Goal: Information Seeking & Learning: Learn about a topic

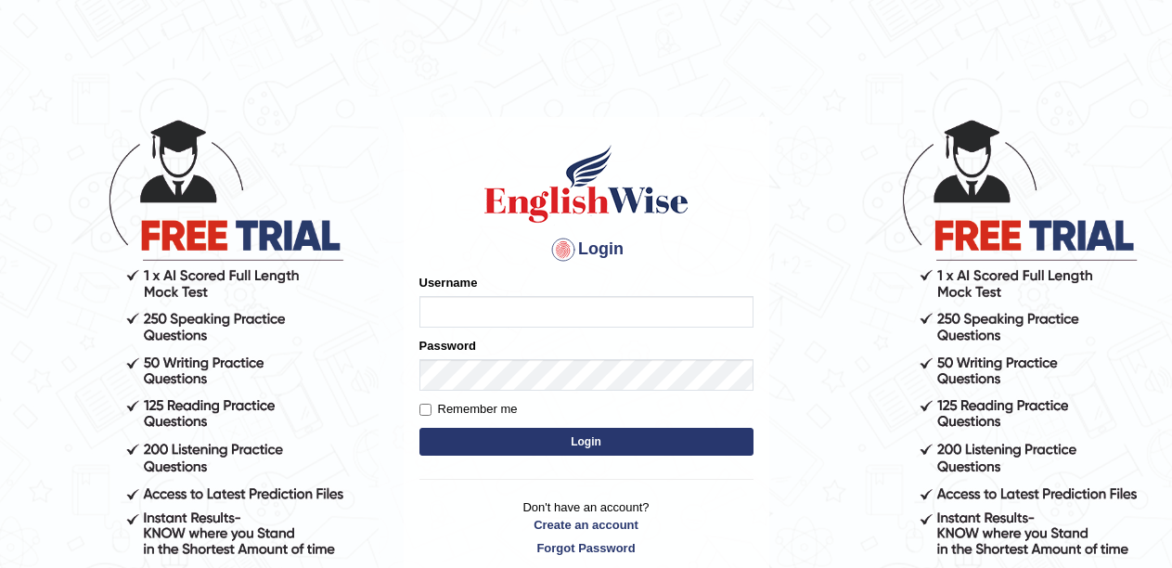
type input "Megaly"
click at [592, 445] on button "Login" at bounding box center [586, 442] width 334 height 28
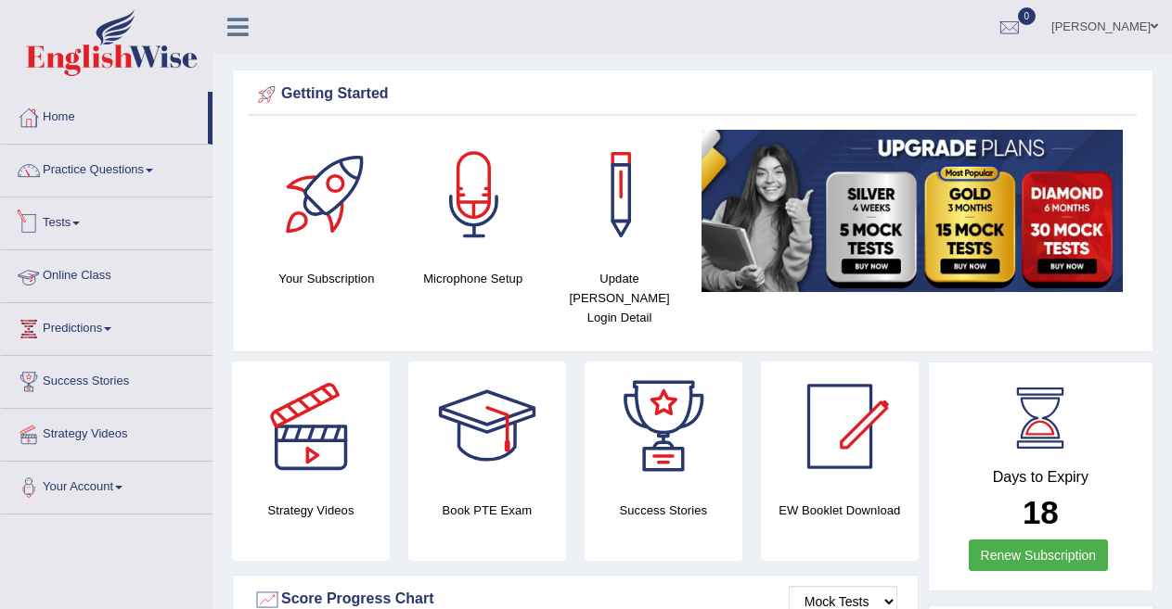
click at [85, 227] on link "Tests" at bounding box center [106, 221] width 211 height 46
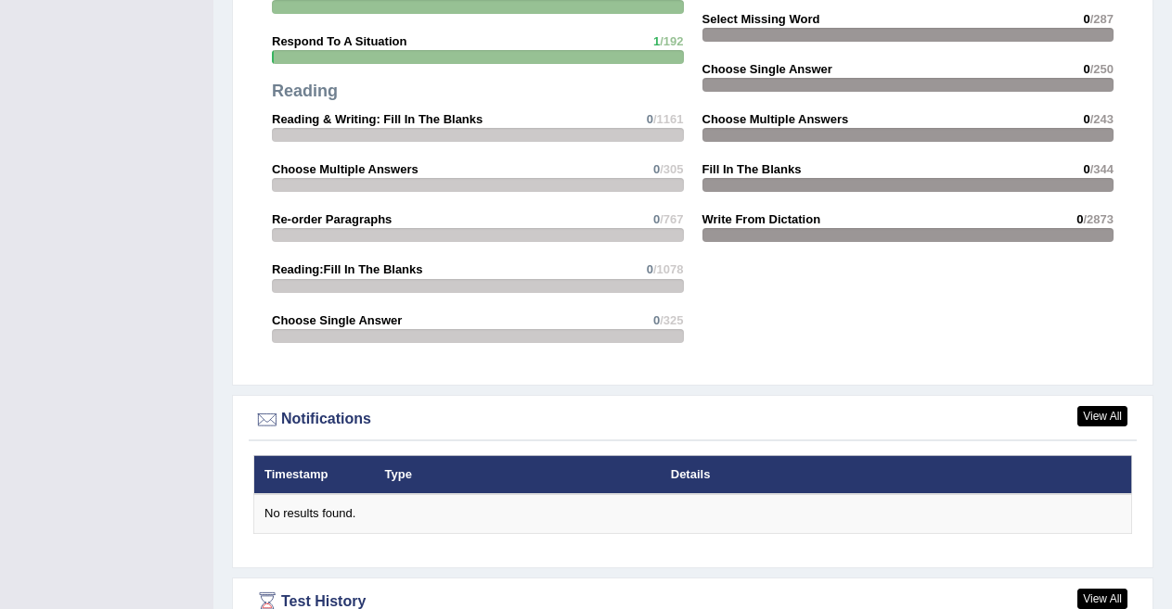
scroll to position [2131, 0]
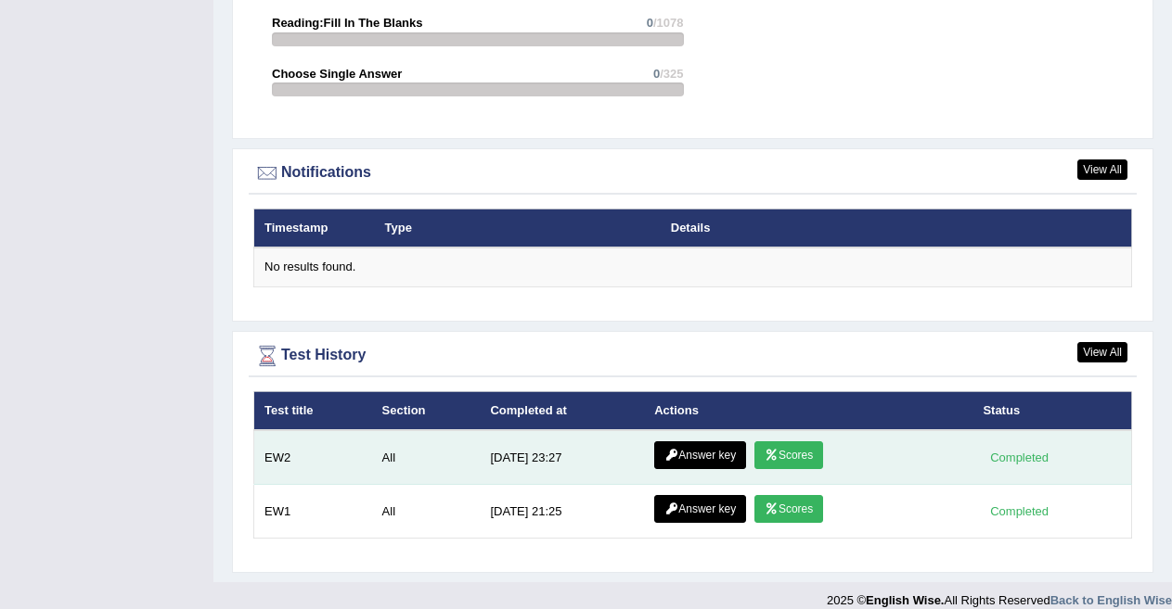
click at [690, 442] on link "Answer key" at bounding box center [700, 456] width 92 height 28
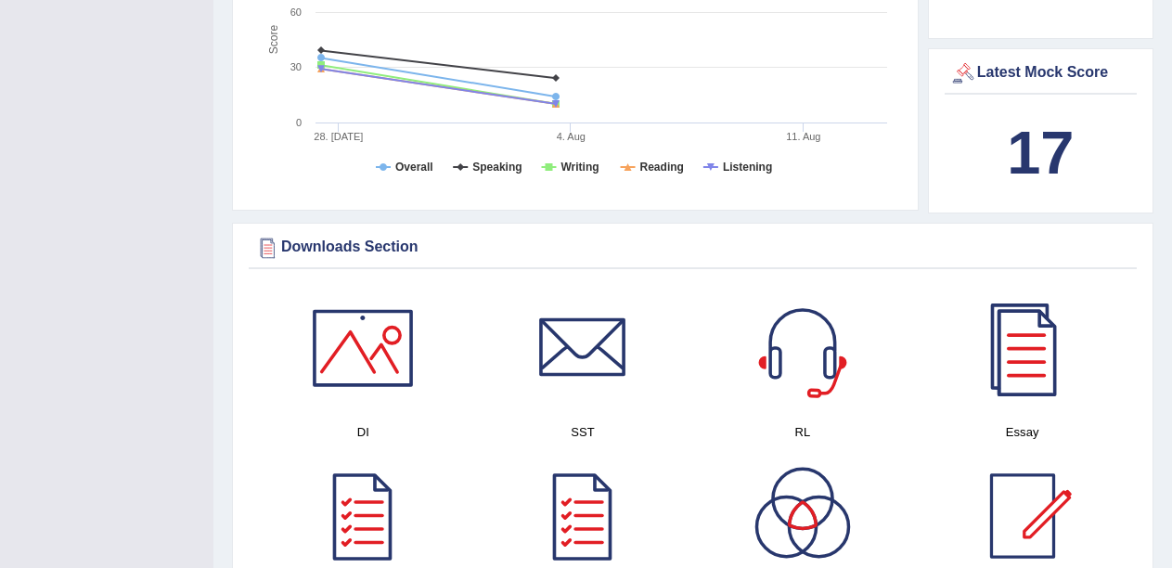
click at [798, 302] on div at bounding box center [802, 348] width 130 height 130
click at [798, 316] on div at bounding box center [802, 348] width 130 height 130
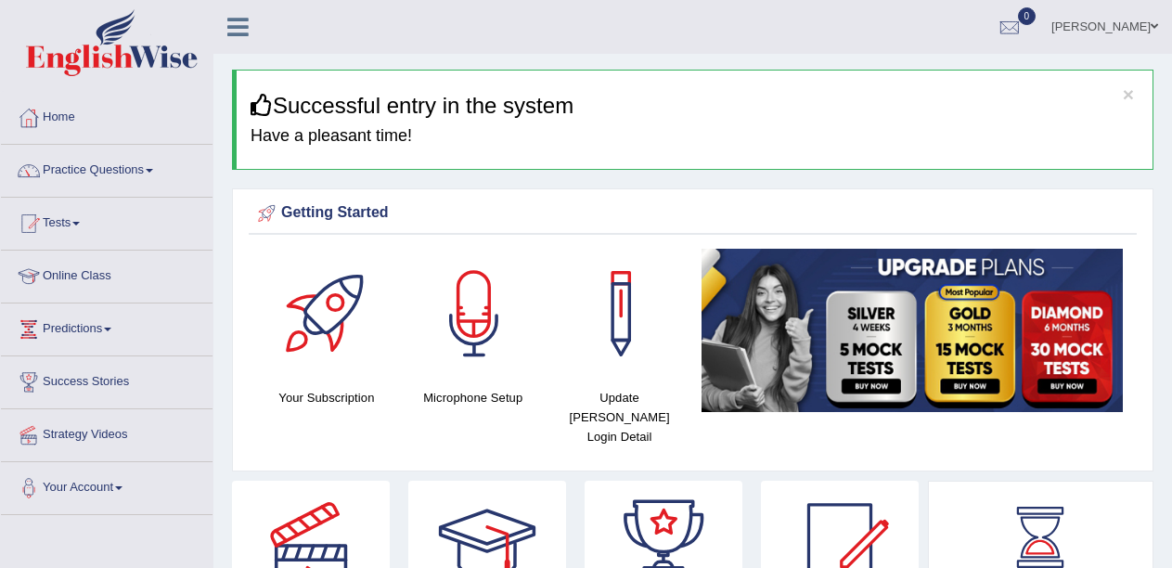
scroll to position [34, 0]
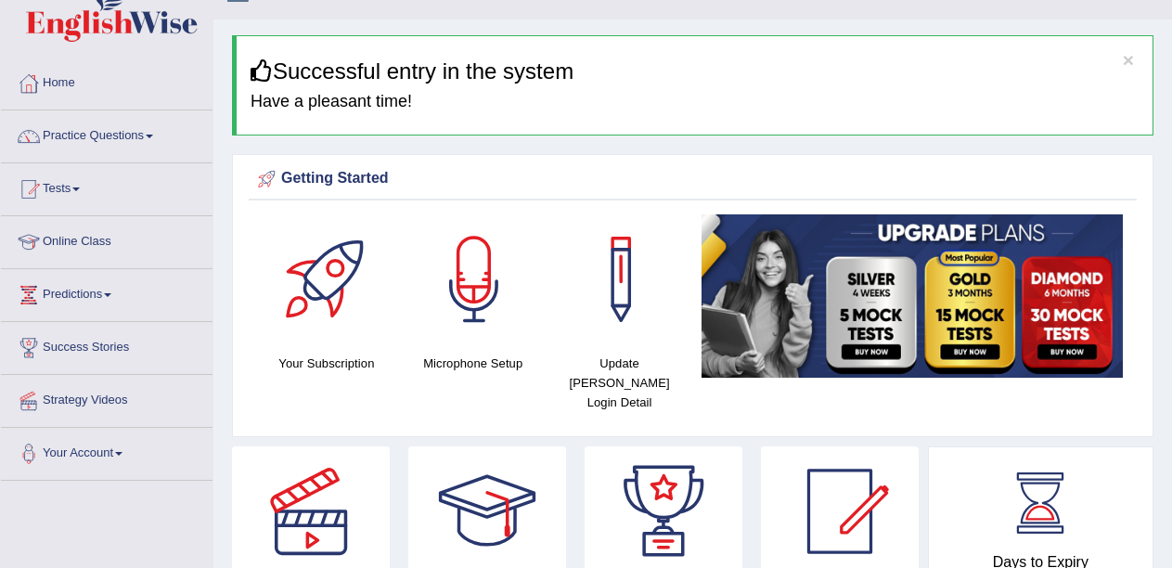
click at [468, 285] on div at bounding box center [474, 279] width 130 height 130
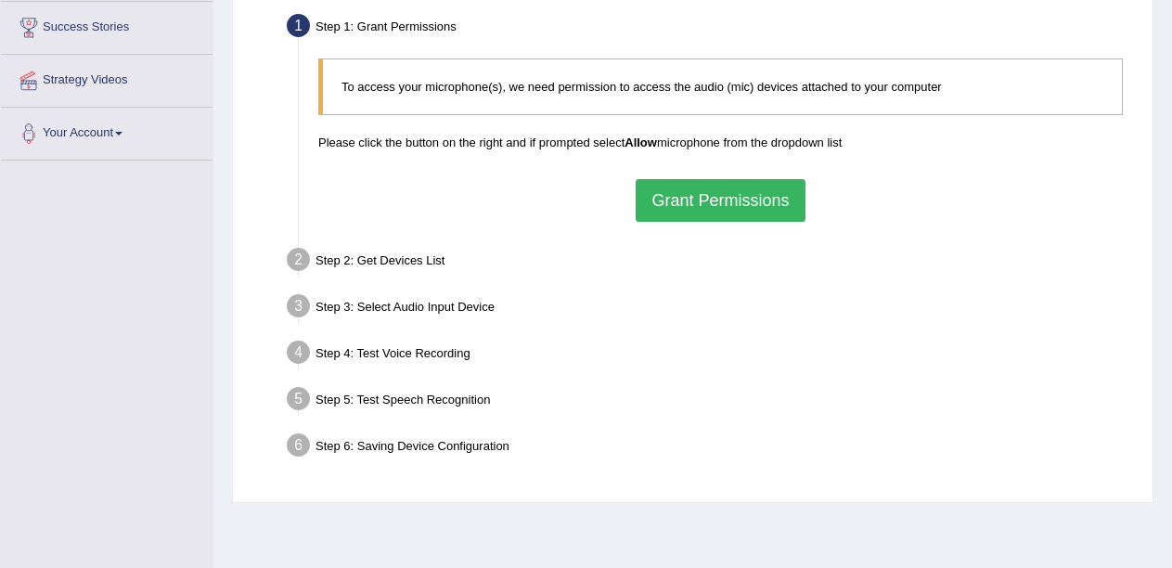
scroll to position [406, 0]
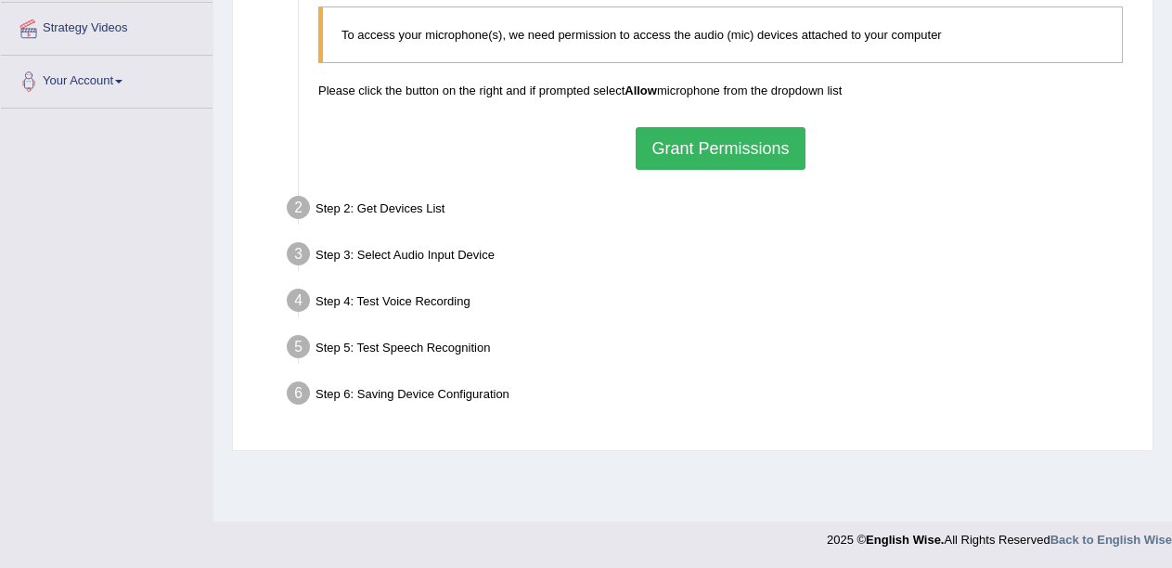
click at [770, 155] on button "Grant Permissions" at bounding box center [719, 148] width 169 height 43
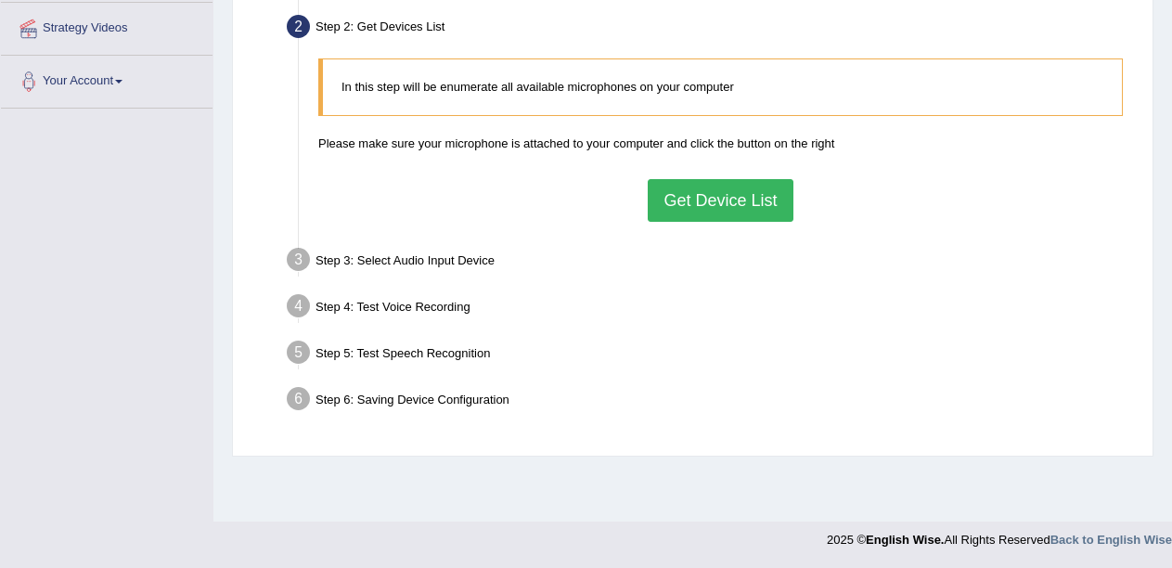
click at [747, 206] on button "Get Device List" at bounding box center [719, 200] width 145 height 43
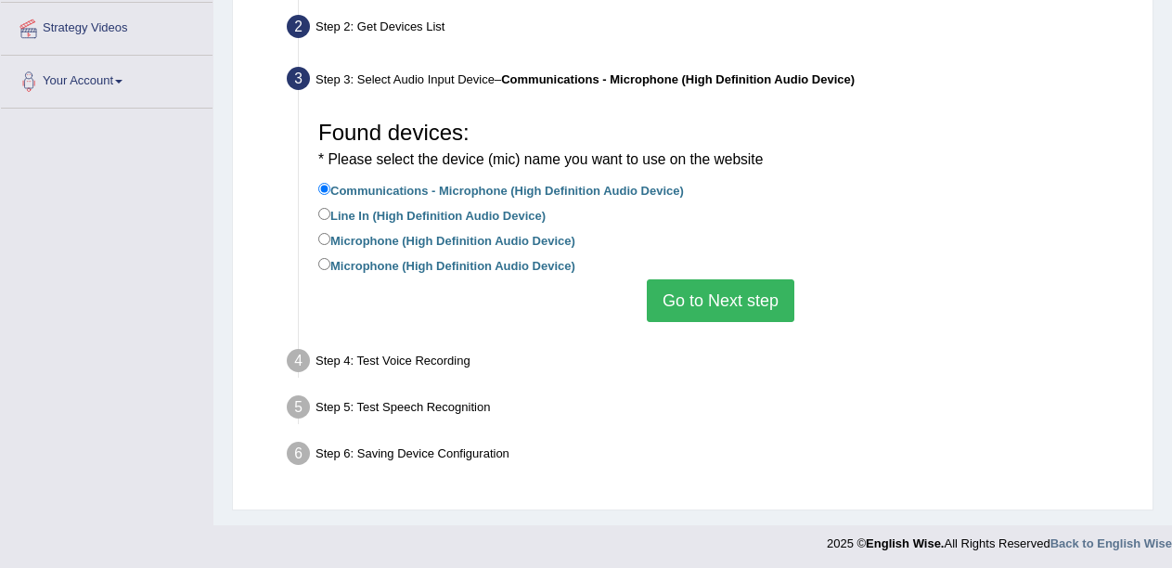
click at [717, 293] on button "Go to Next step" at bounding box center [720, 300] width 147 height 43
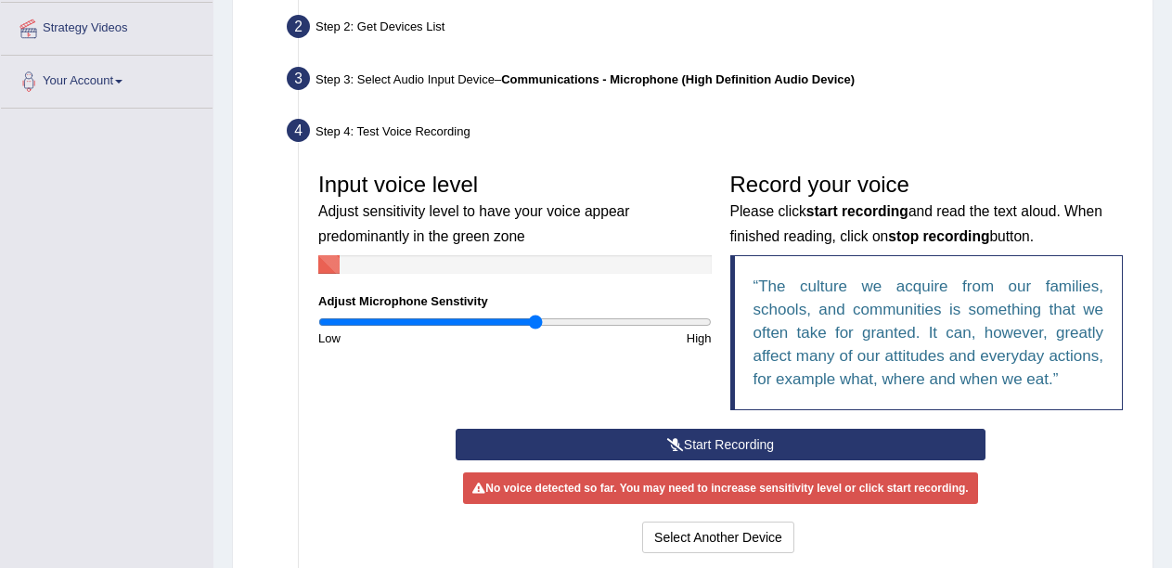
click at [712, 443] on button "Start Recording" at bounding box center [720, 445] width 530 height 32
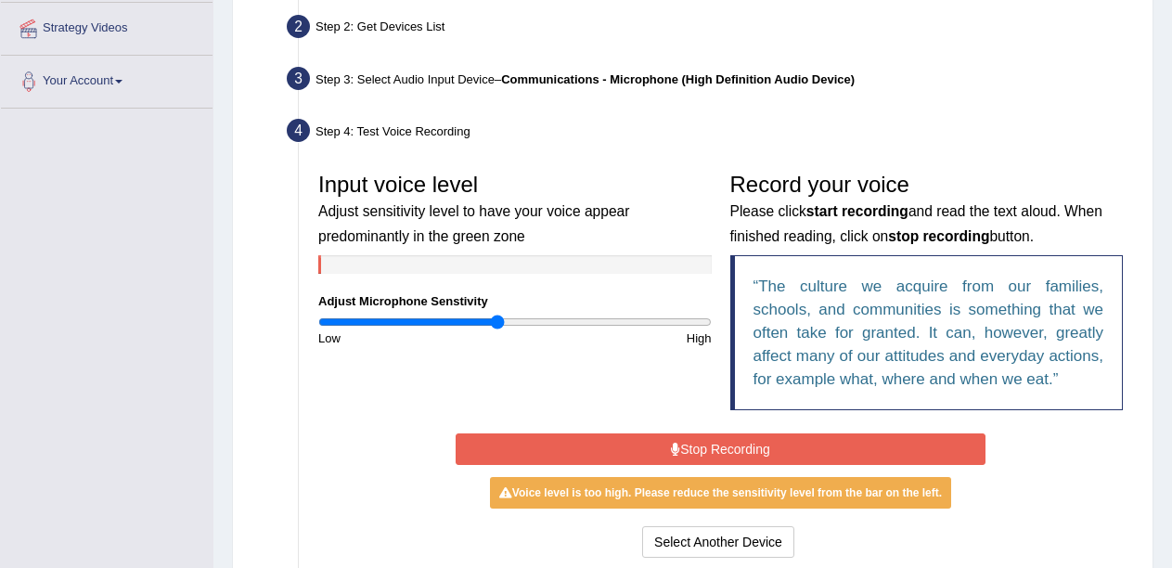
click at [498, 316] on input "range" at bounding box center [514, 321] width 393 height 15
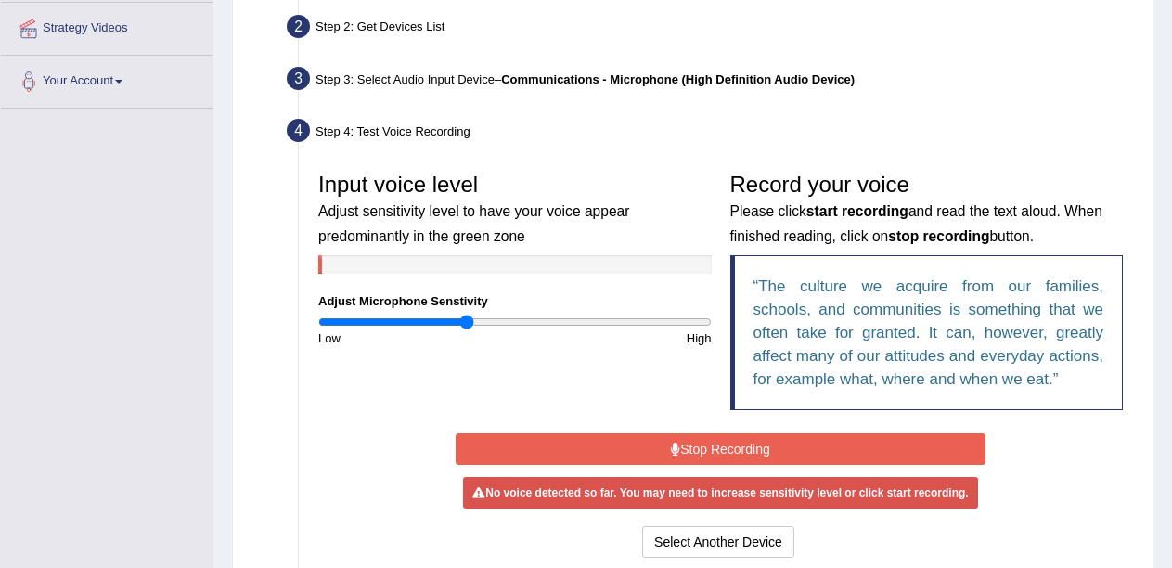
click at [468, 316] on input "range" at bounding box center [514, 321] width 393 height 15
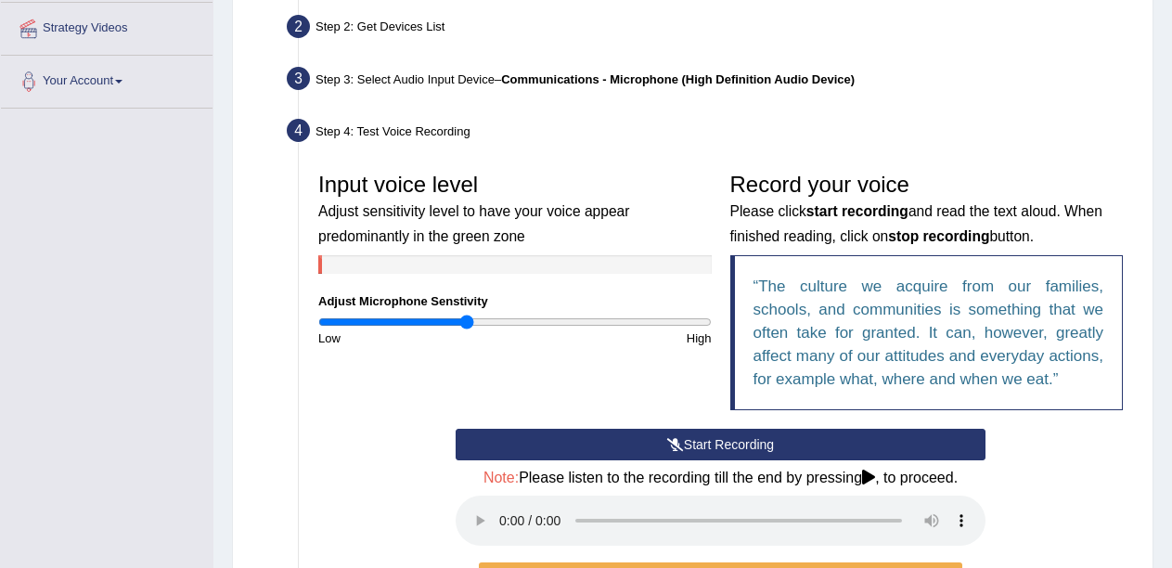
click at [679, 441] on icon at bounding box center [675, 444] width 17 height 13
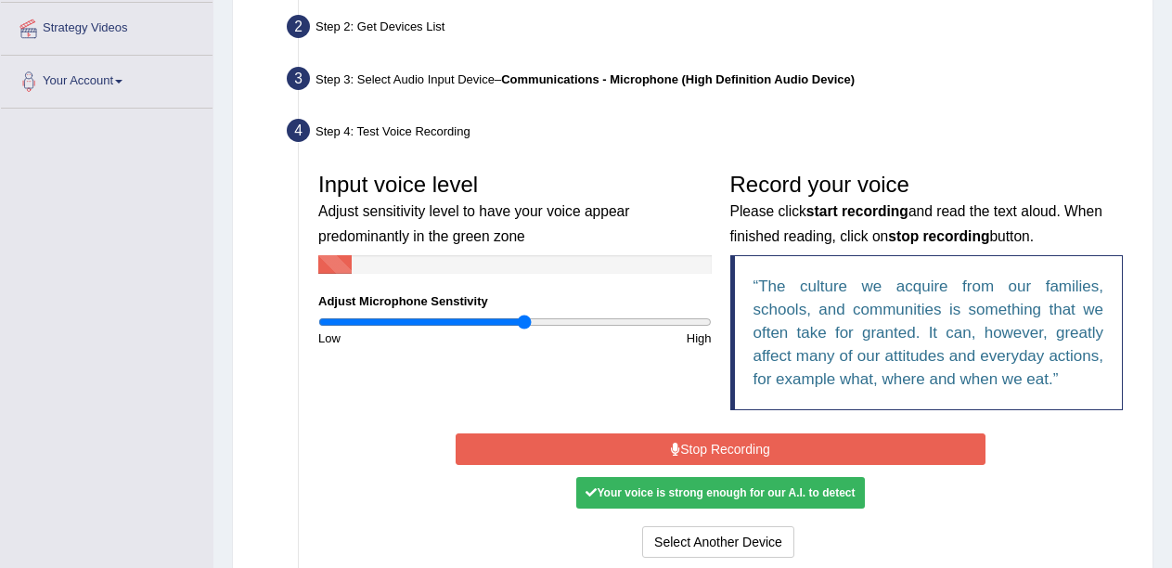
type input "1.06"
click at [526, 327] on input "range" at bounding box center [514, 321] width 393 height 15
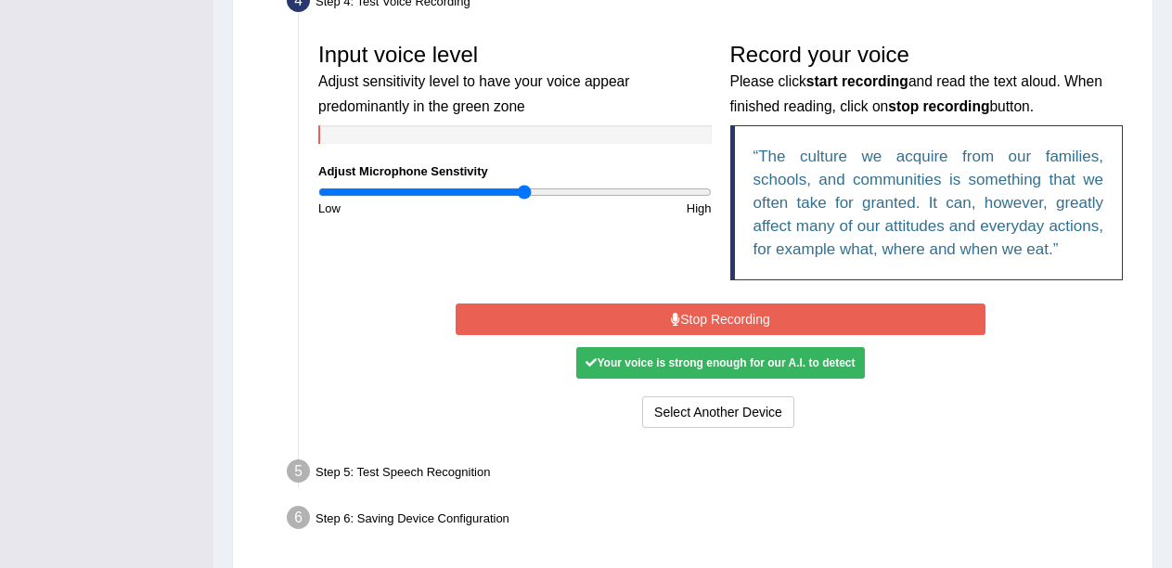
scroll to position [550, 0]
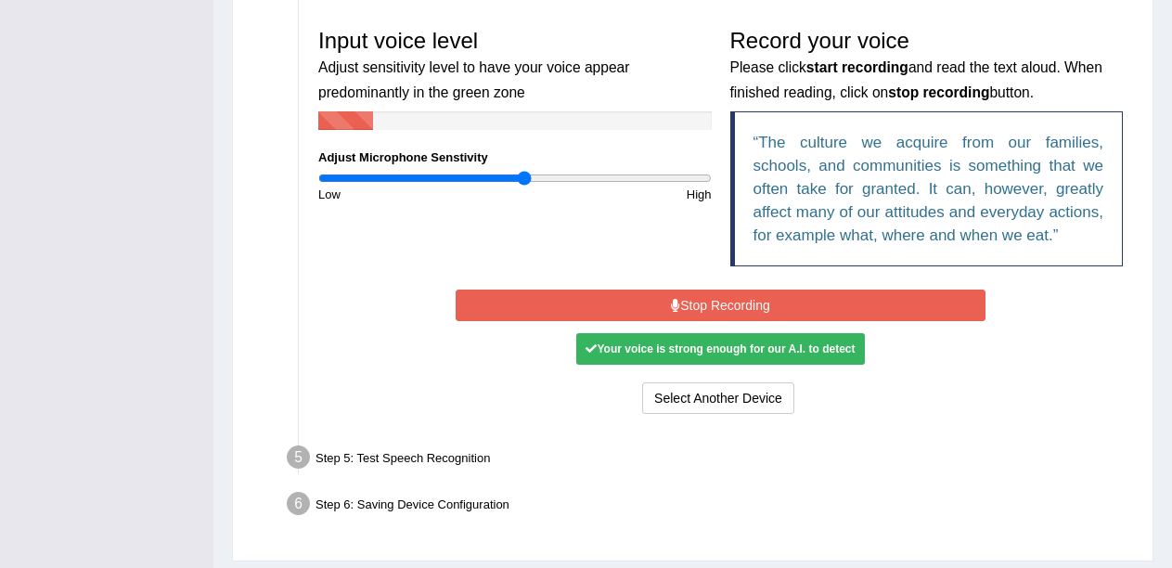
click at [766, 301] on button "Stop Recording" at bounding box center [720, 305] width 530 height 32
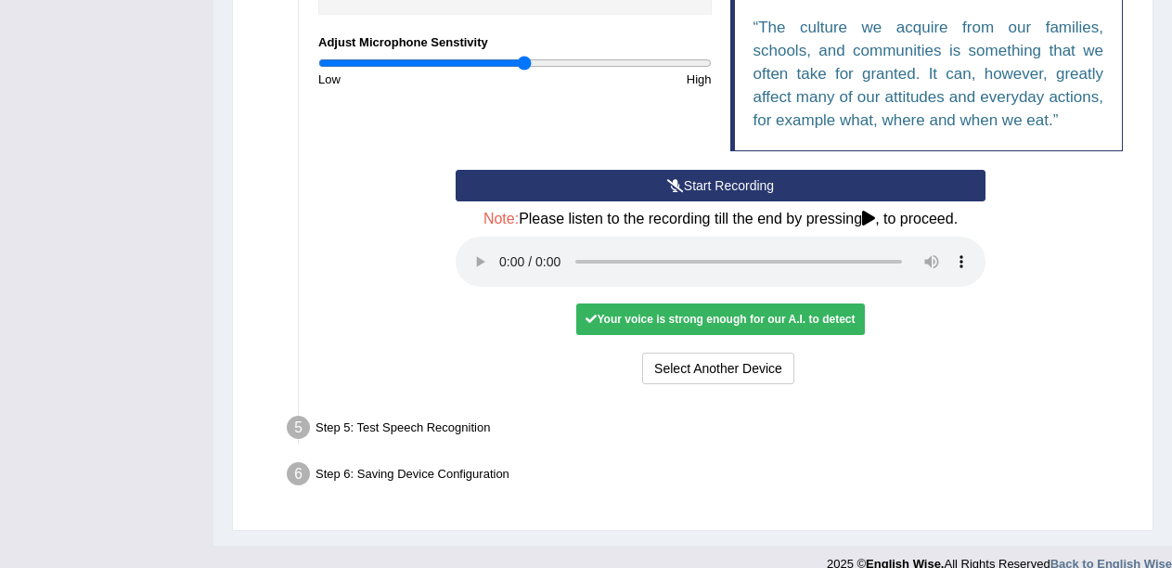
scroll to position [689, 0]
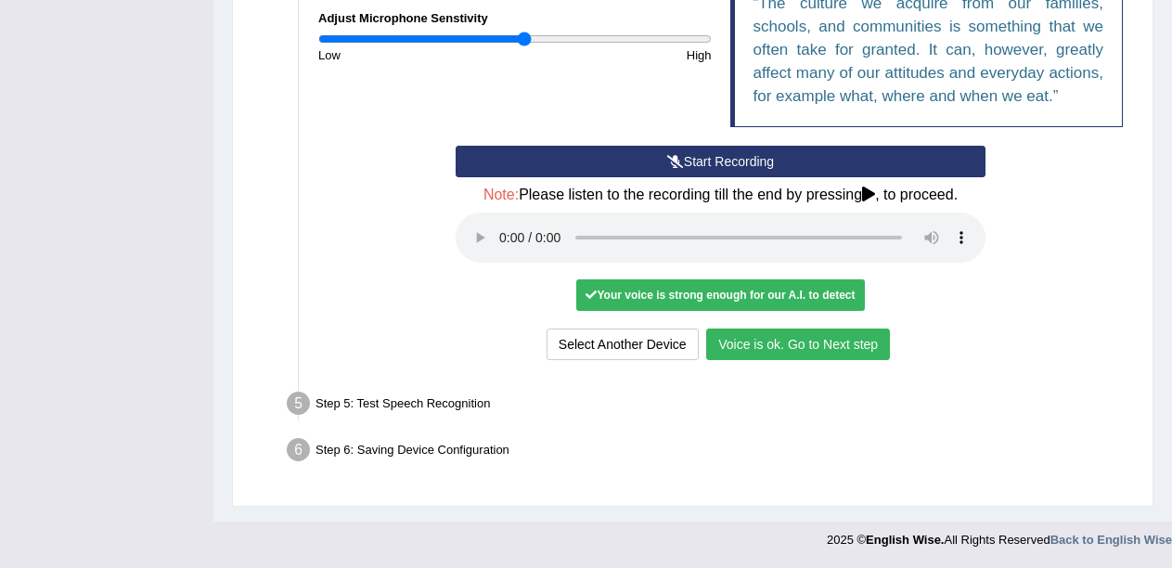
click at [848, 352] on button "Voice is ok. Go to Next step" at bounding box center [798, 344] width 184 height 32
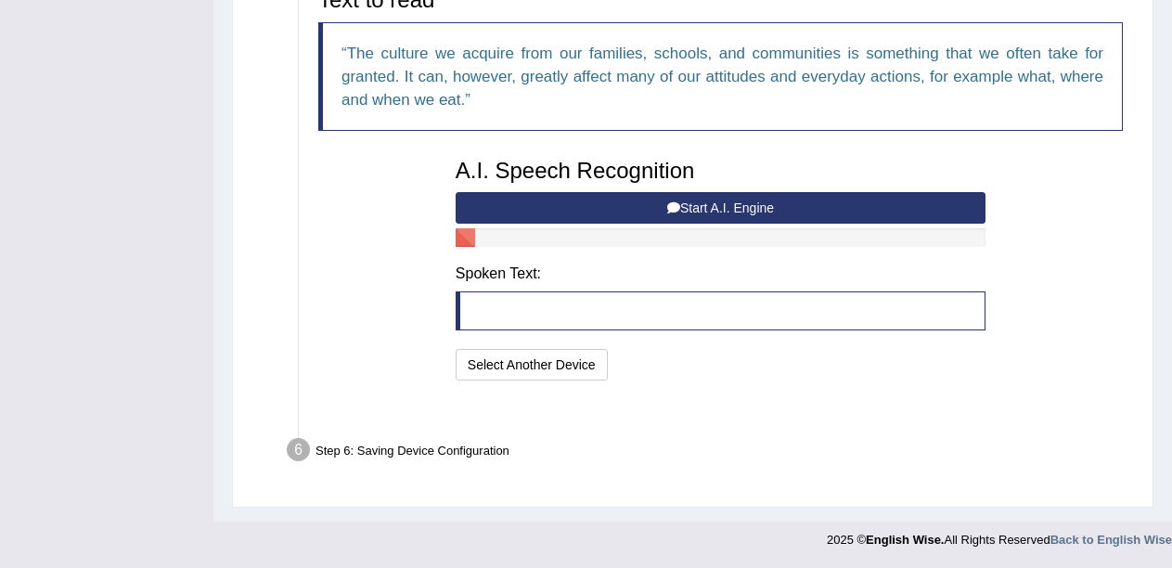
scroll to position [616, 0]
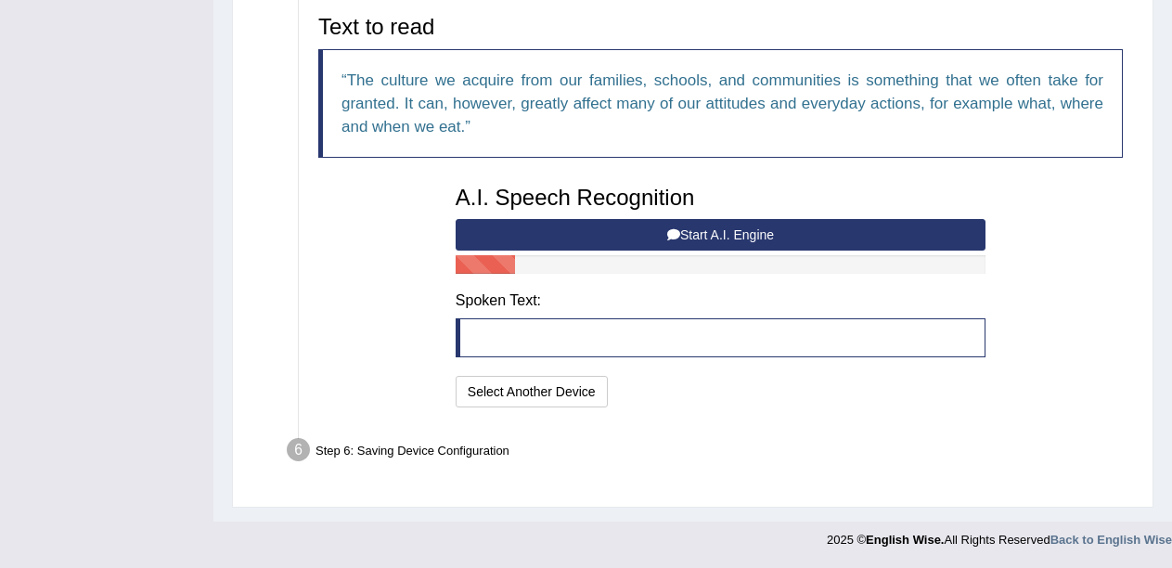
click at [693, 235] on button "Start A.I. Engine" at bounding box center [720, 235] width 530 height 32
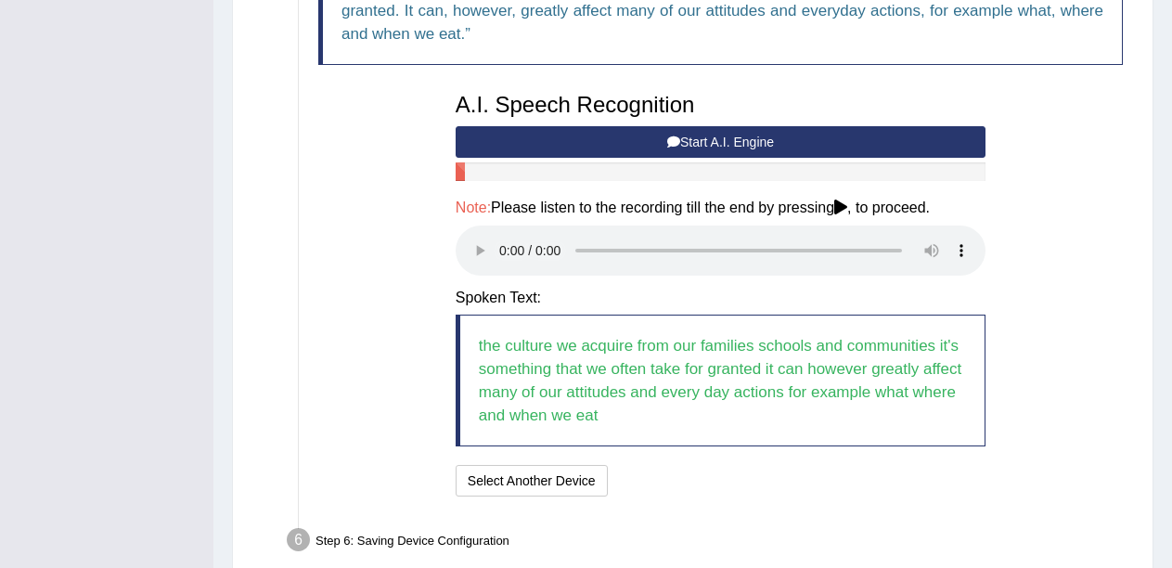
scroll to position [799, 0]
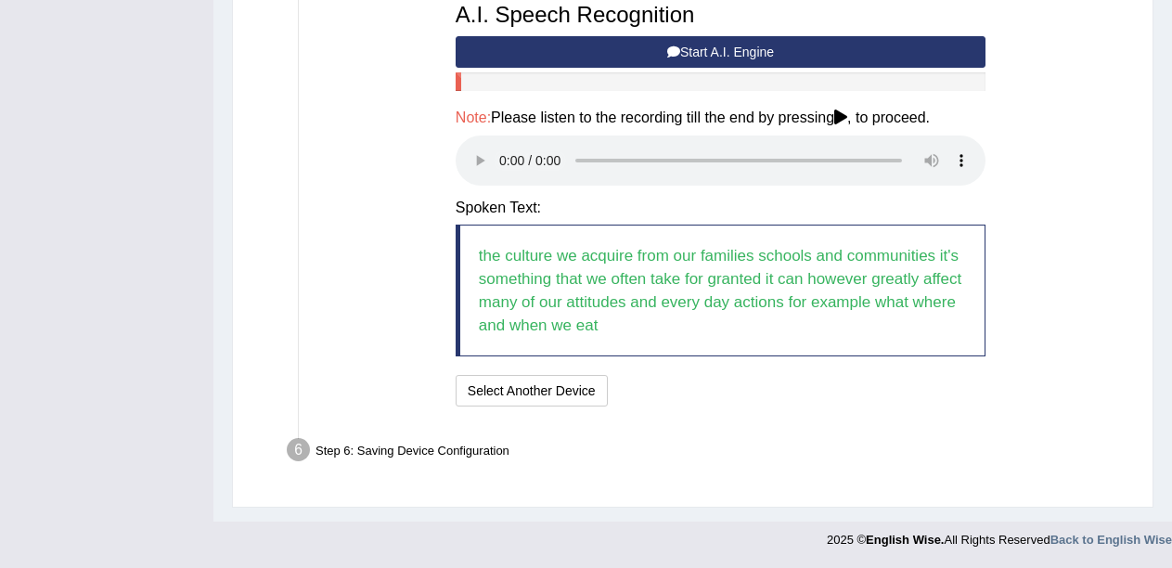
click at [444, 447] on div "Step 6: Saving Device Configuration" at bounding box center [710, 452] width 865 height 41
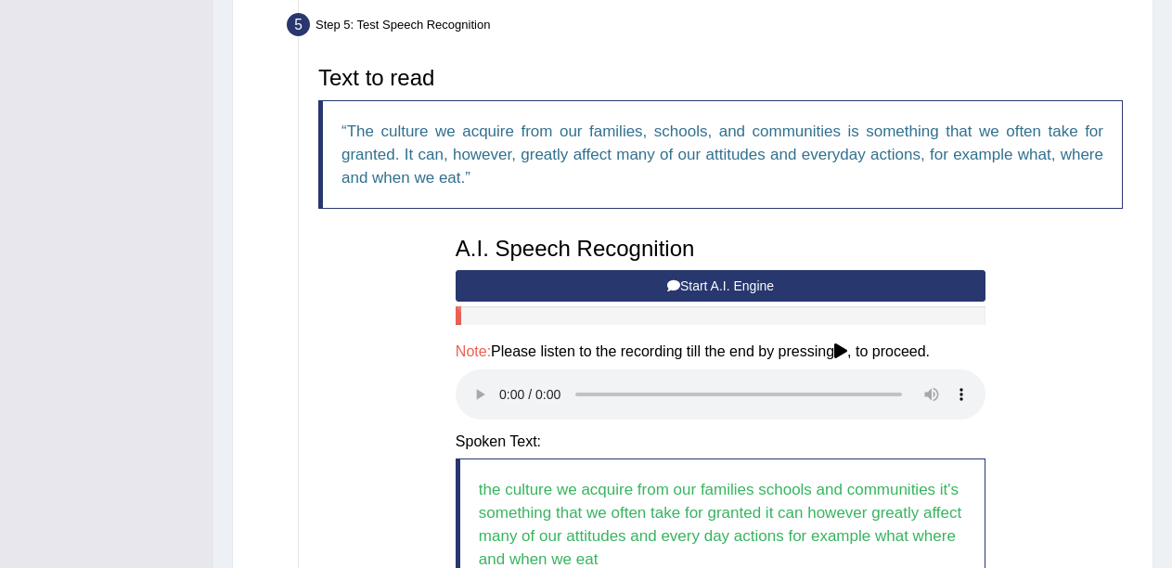
scroll to position [582, 0]
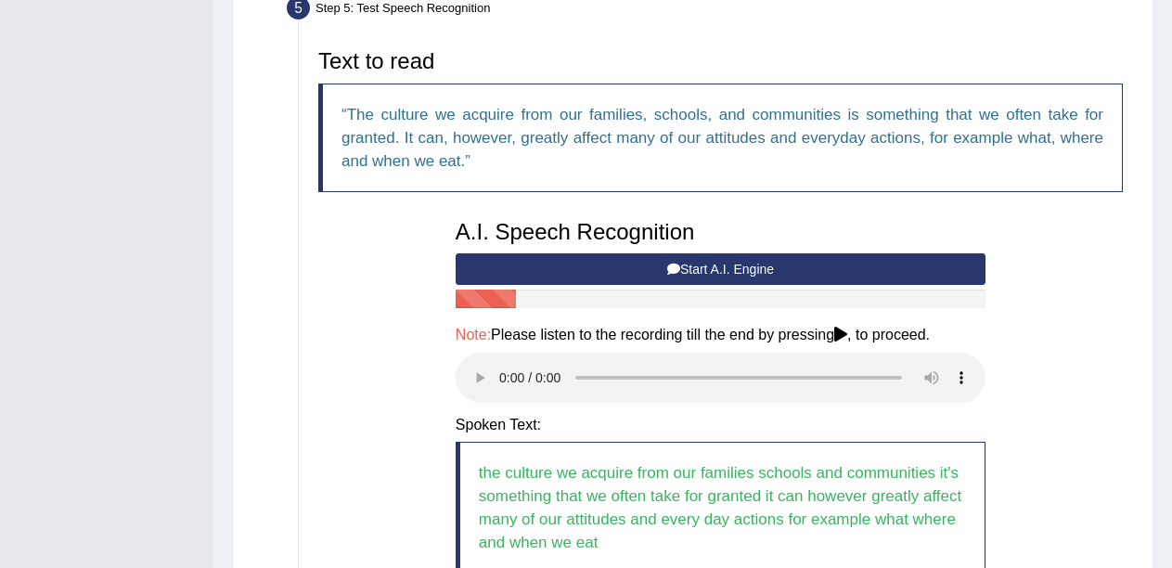
click at [844, 333] on icon at bounding box center [840, 334] width 13 height 15
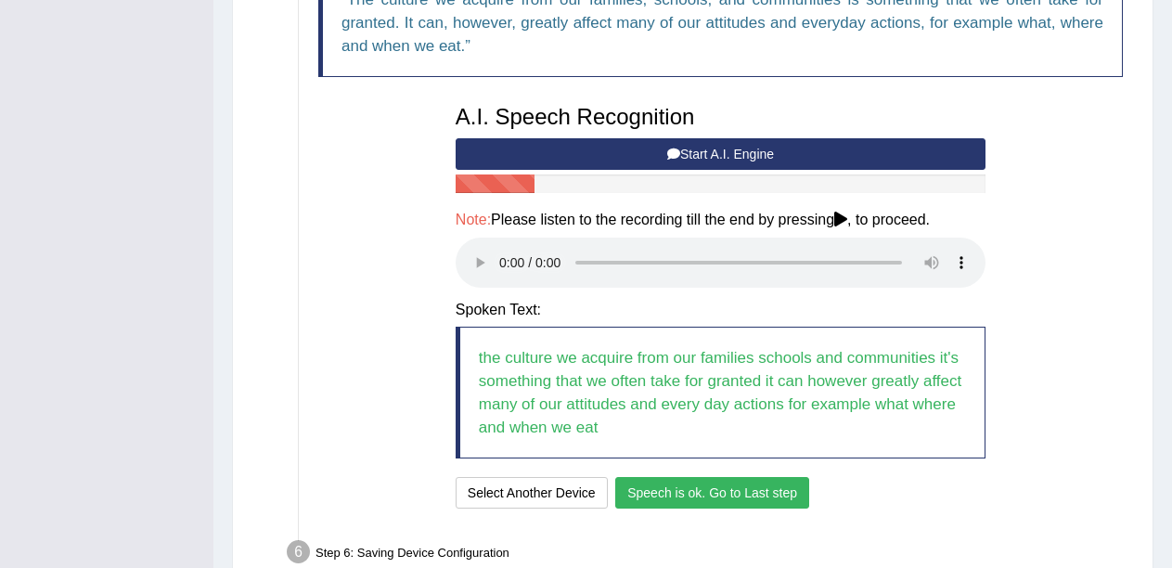
scroll to position [799, 0]
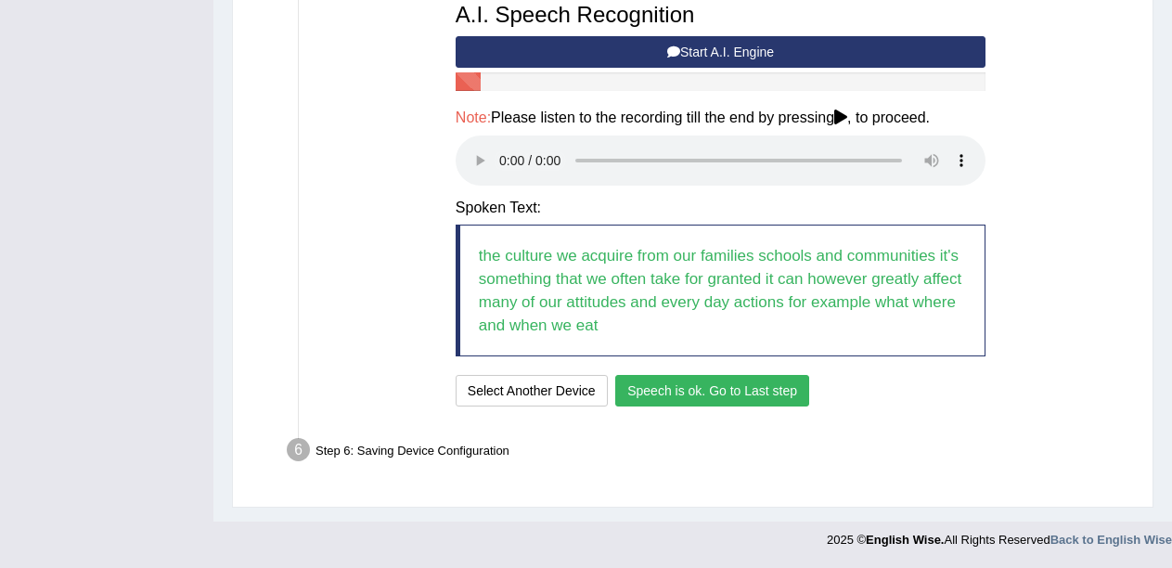
click at [660, 390] on button "Speech is ok. Go to Last step" at bounding box center [712, 391] width 194 height 32
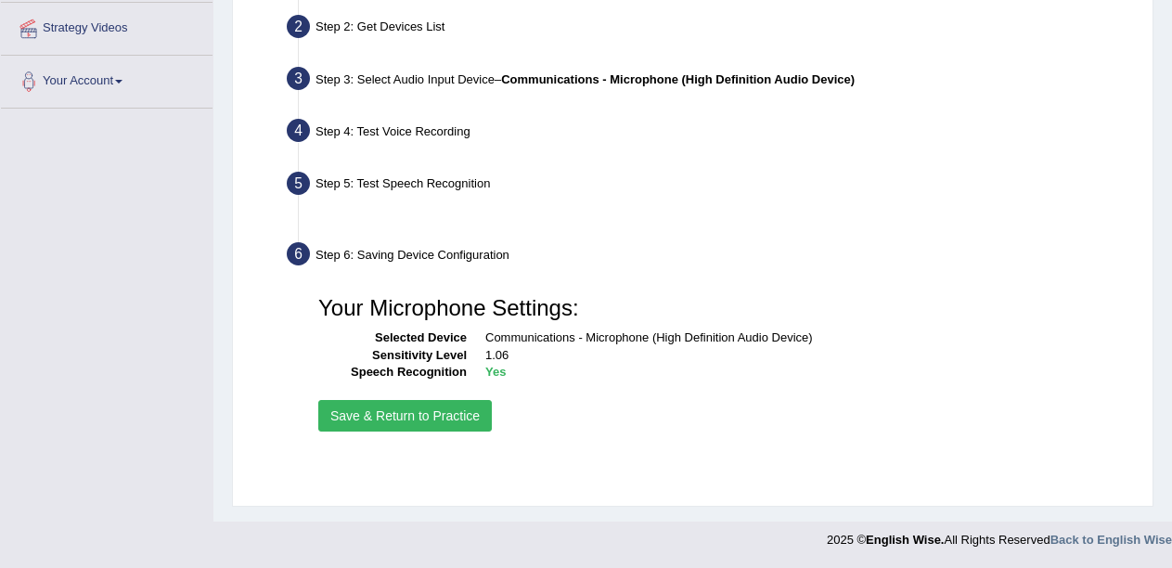
scroll to position [406, 0]
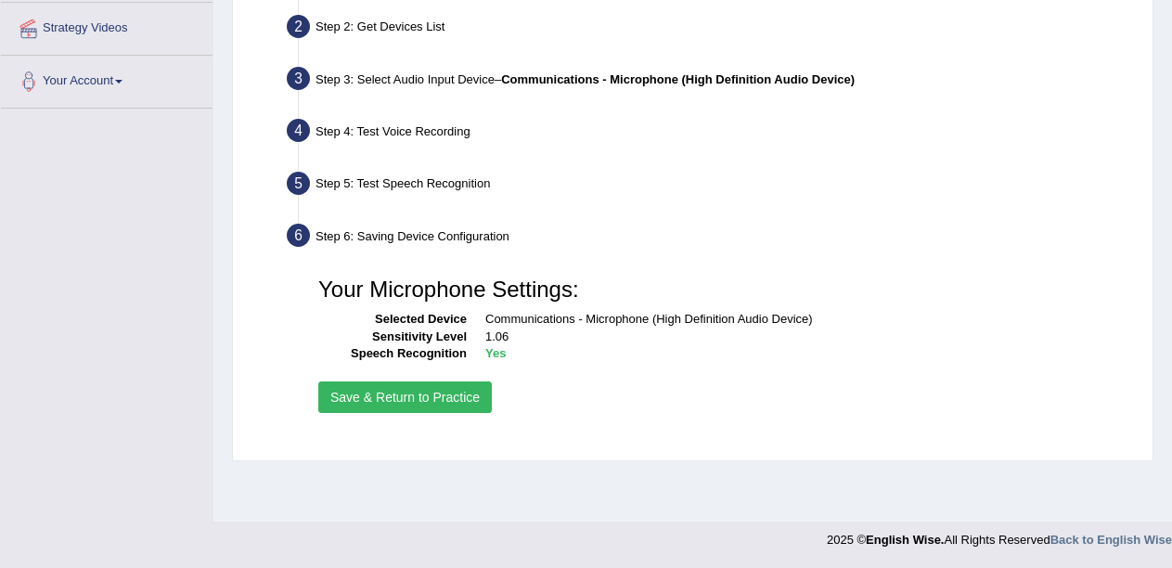
click at [469, 393] on button "Save & Return to Practice" at bounding box center [404, 397] width 173 height 32
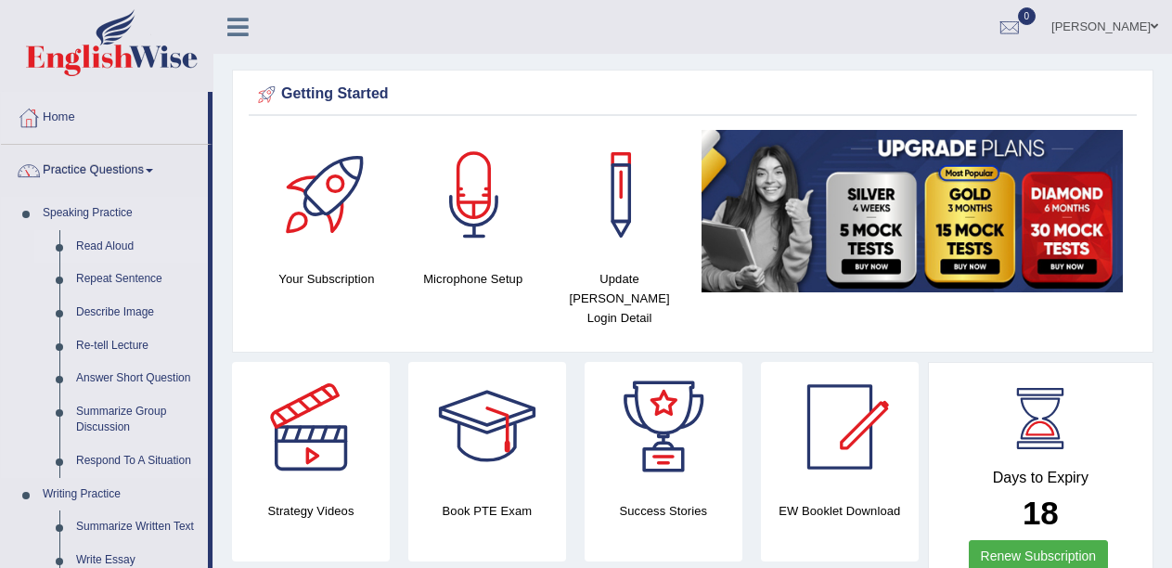
click at [120, 247] on link "Read Aloud" at bounding box center [138, 246] width 140 height 33
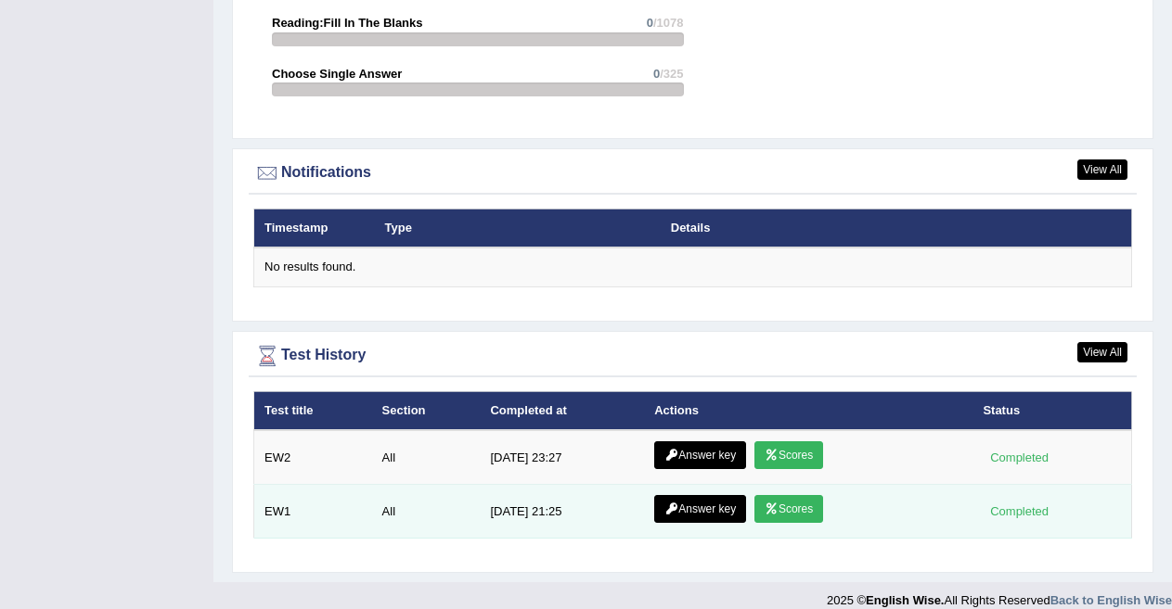
click at [716, 497] on link "Answer key" at bounding box center [700, 509] width 92 height 28
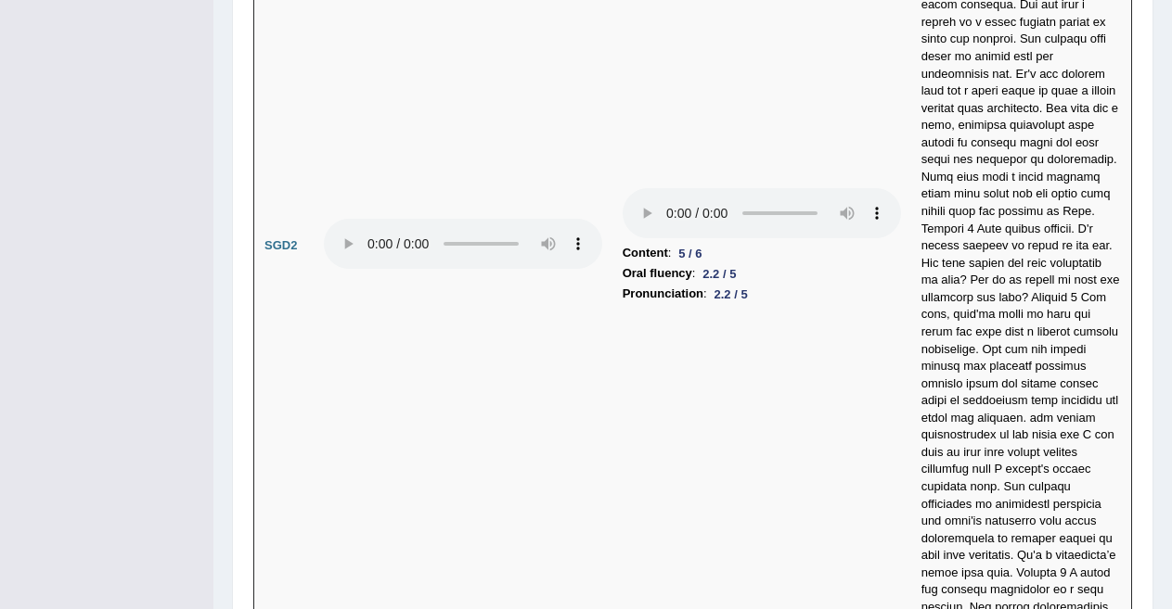
scroll to position [6829, 0]
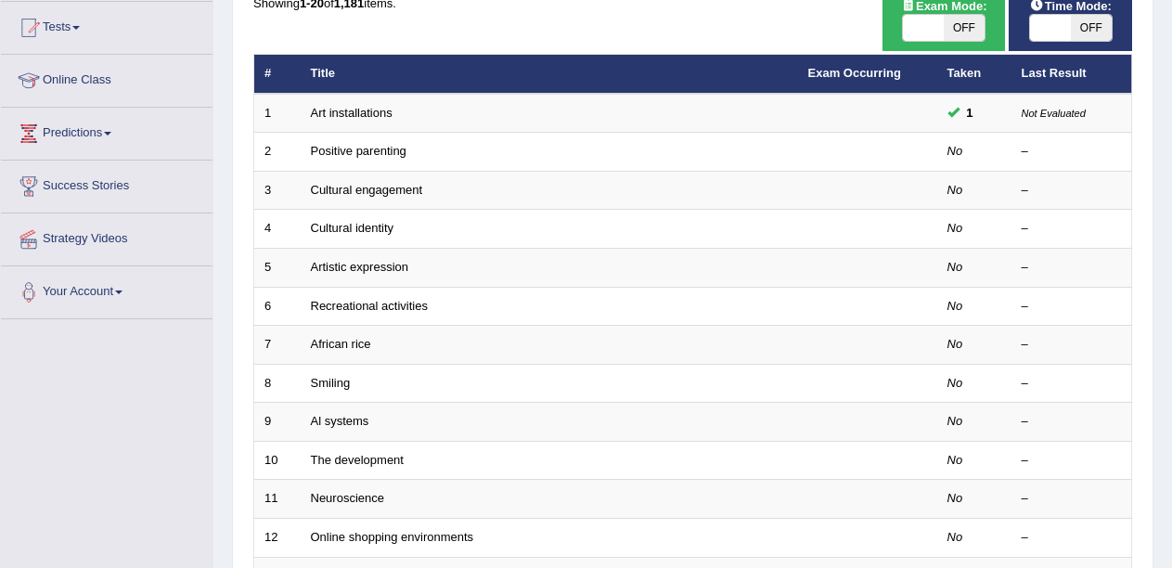
scroll to position [225, 0]
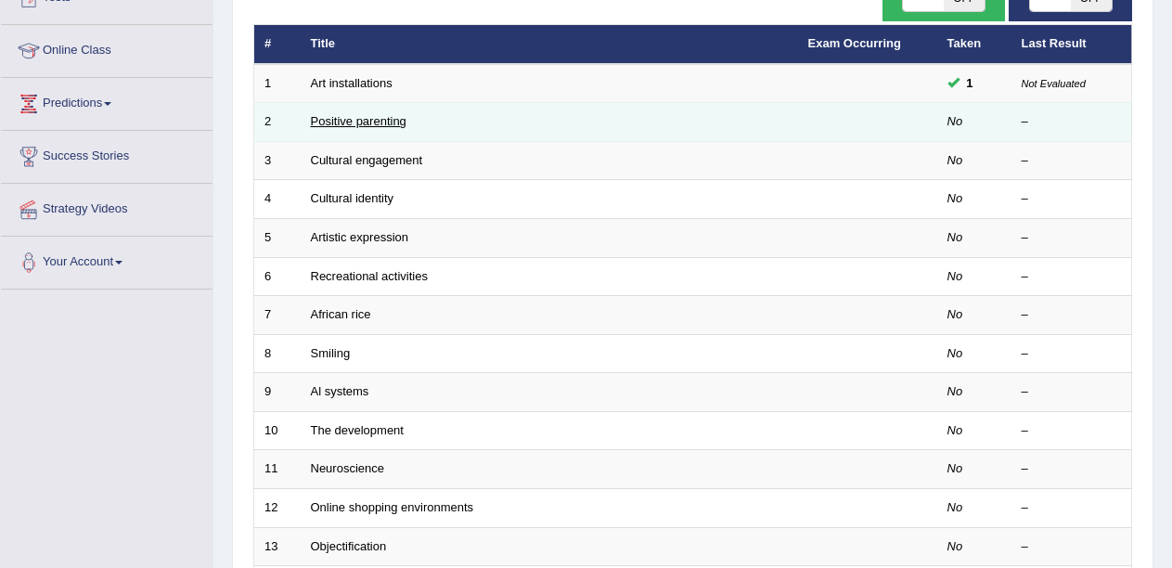
click at [346, 122] on link "Positive parenting" at bounding box center [359, 121] width 96 height 14
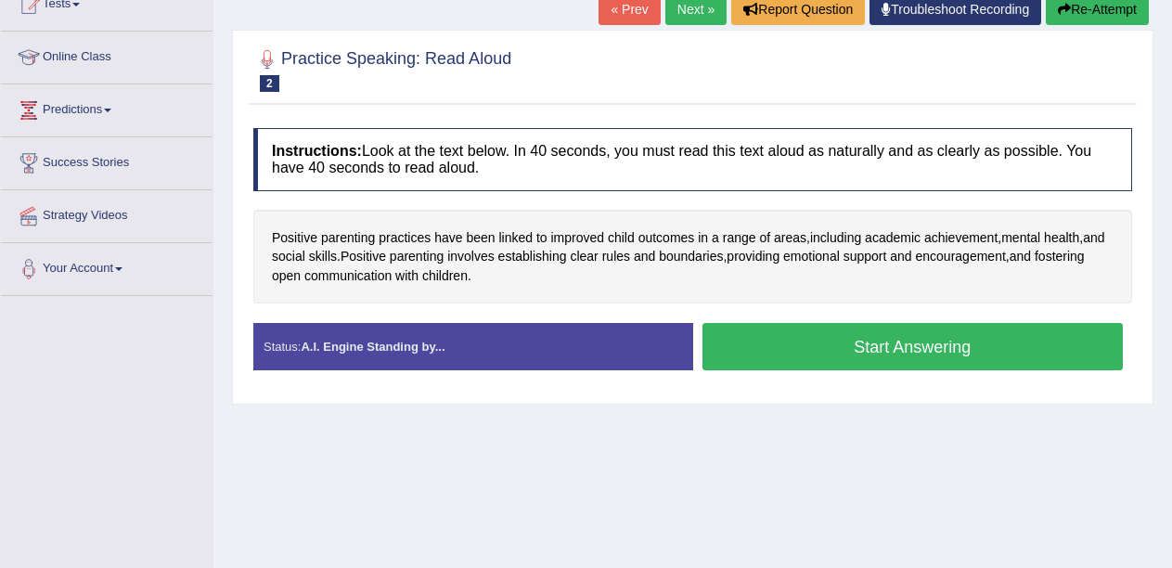
scroll to position [217, 0]
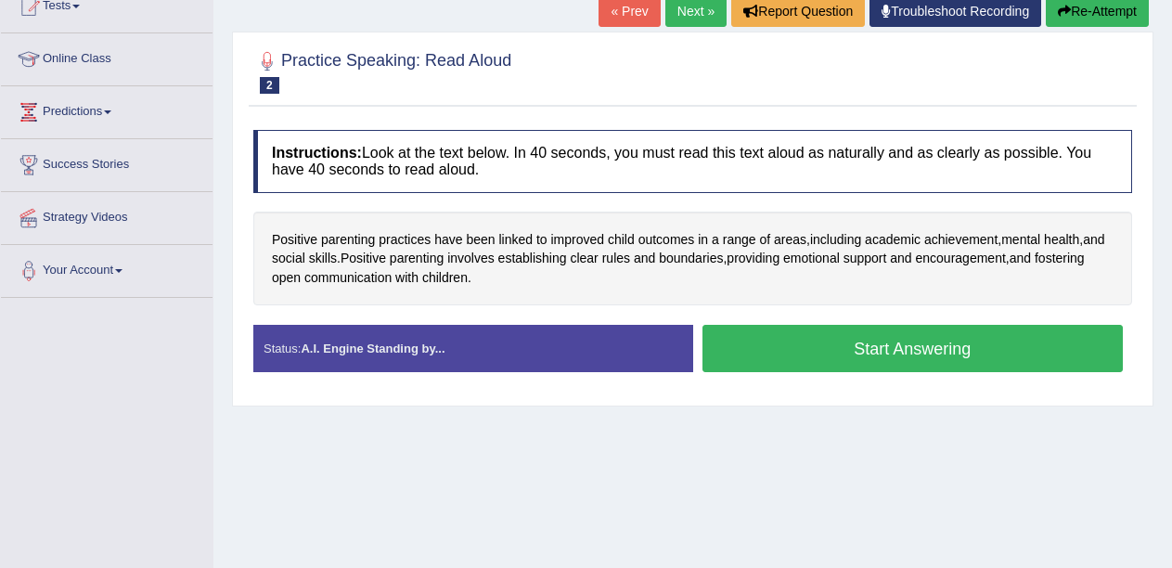
click at [898, 355] on button "Start Answering" at bounding box center [912, 348] width 421 height 47
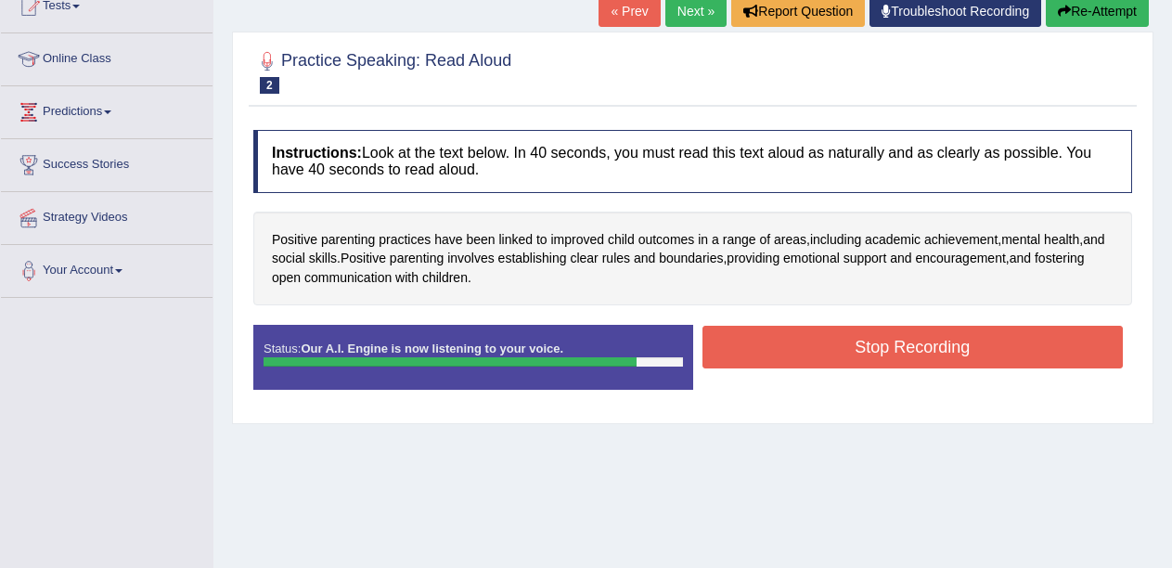
click at [898, 355] on button "Stop Recording" at bounding box center [912, 347] width 421 height 43
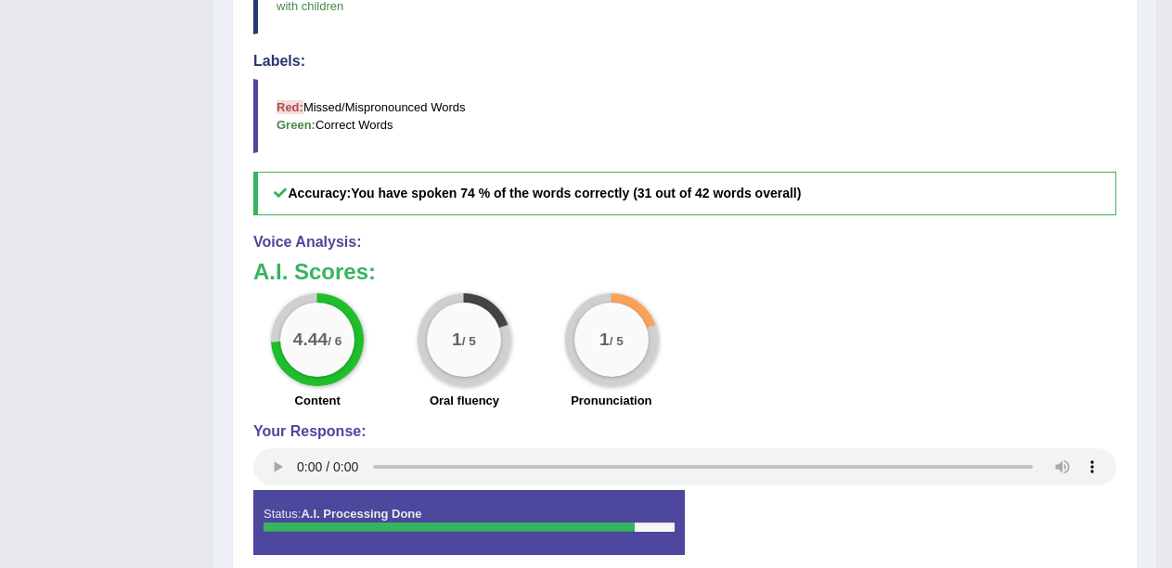
scroll to position [138, 0]
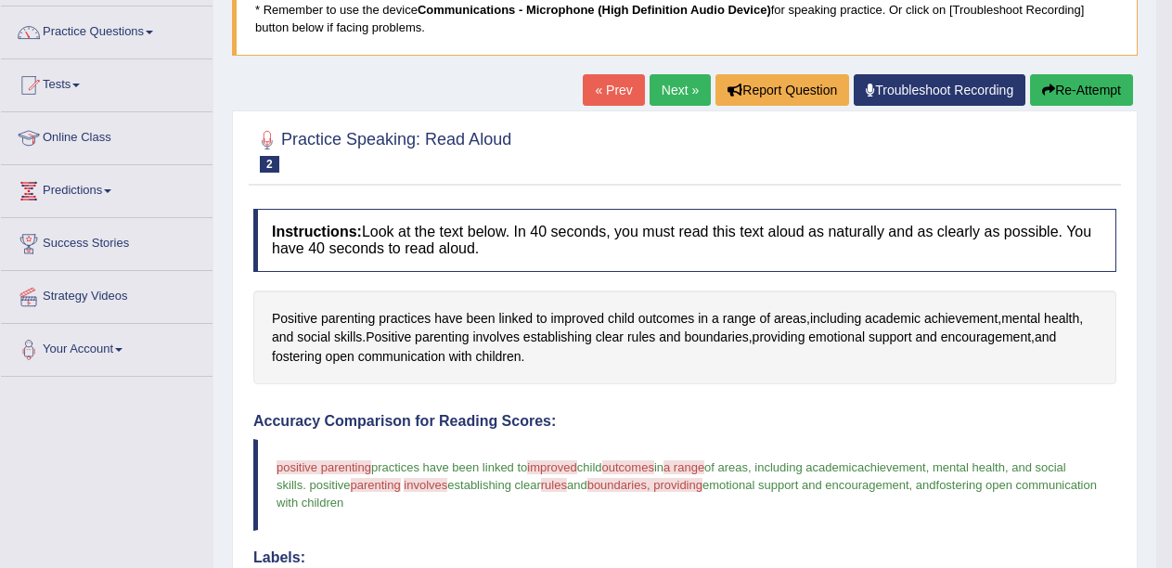
click at [675, 90] on link "Next »" at bounding box center [679, 90] width 61 height 32
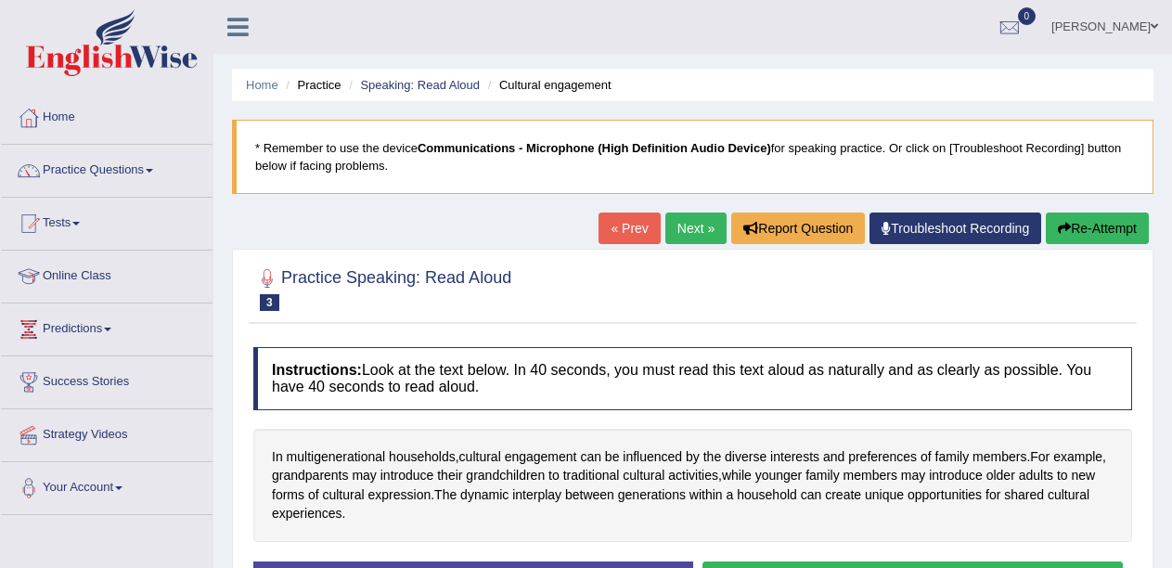
click at [749, 255] on div "Practice Speaking: Read Aloud 3 Cultural engagement Instructions: Look at the t…" at bounding box center [692, 446] width 921 height 394
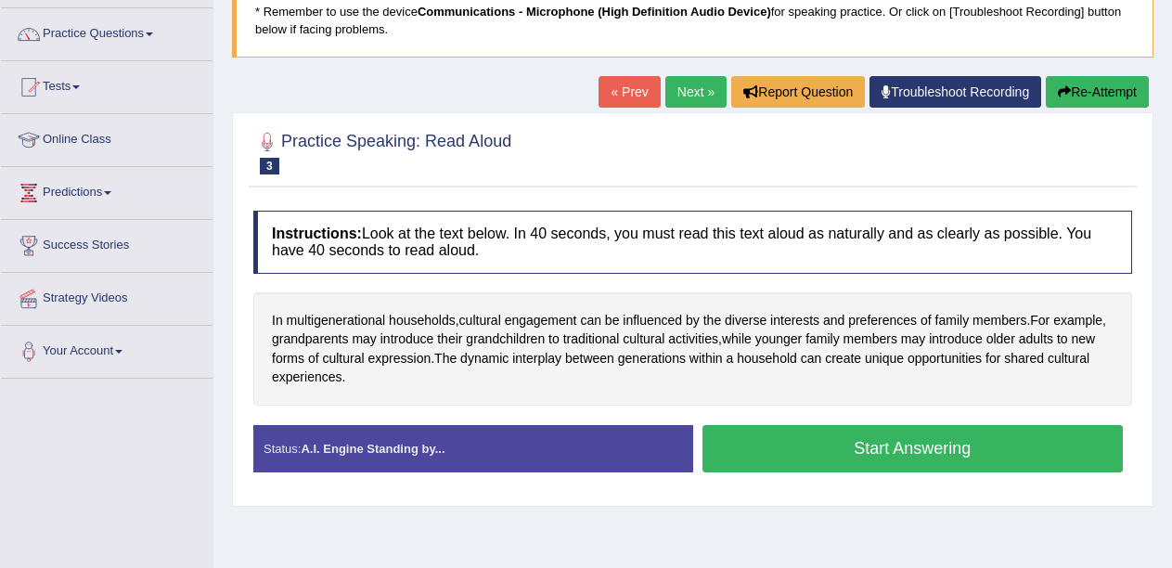
scroll to position [159, 0]
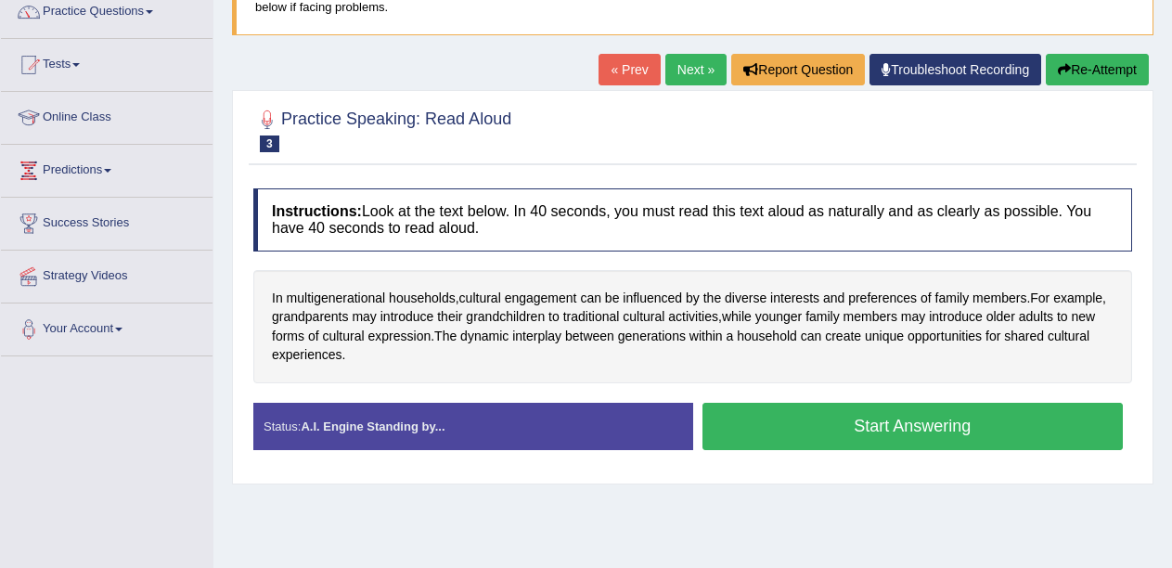
click at [893, 433] on button "Start Answering" at bounding box center [912, 426] width 421 height 47
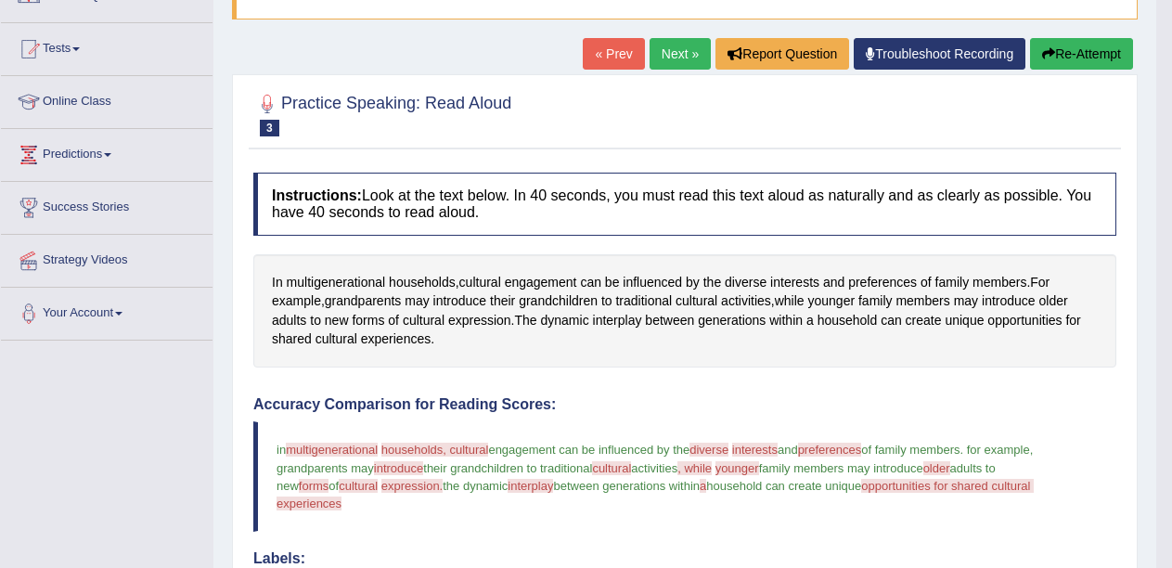
scroll to position [168, 0]
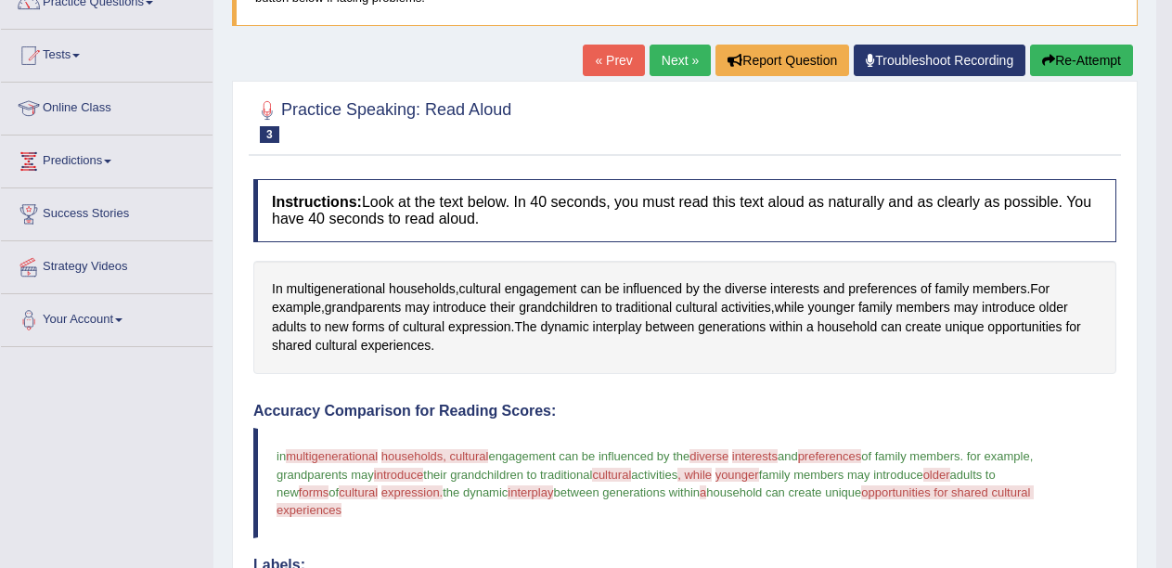
click at [667, 68] on link "Next »" at bounding box center [679, 61] width 61 height 32
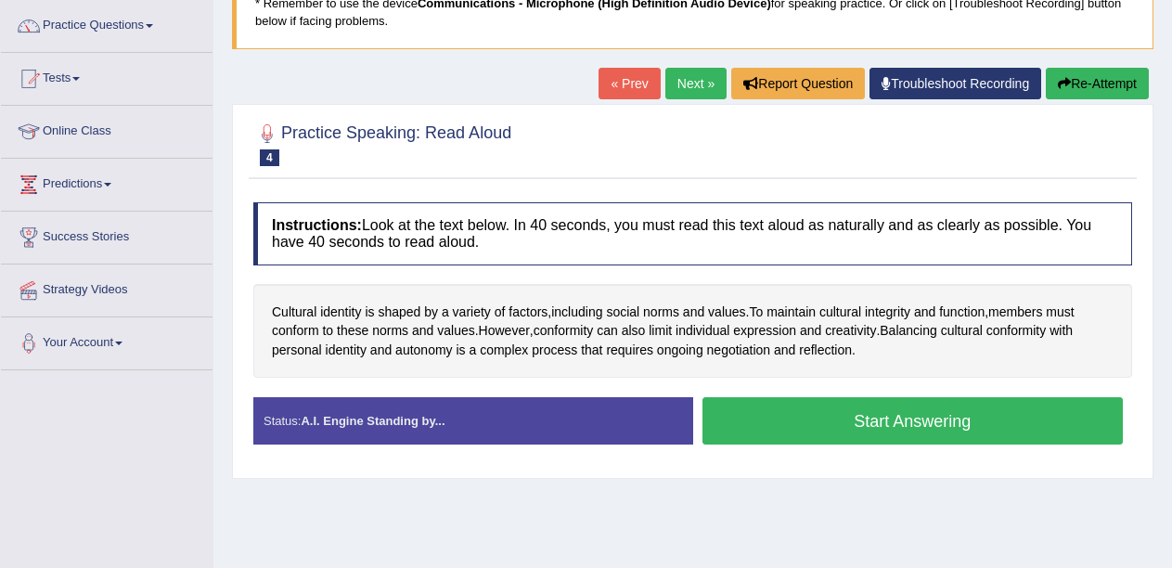
click at [943, 413] on button "Start Answering" at bounding box center [912, 420] width 421 height 47
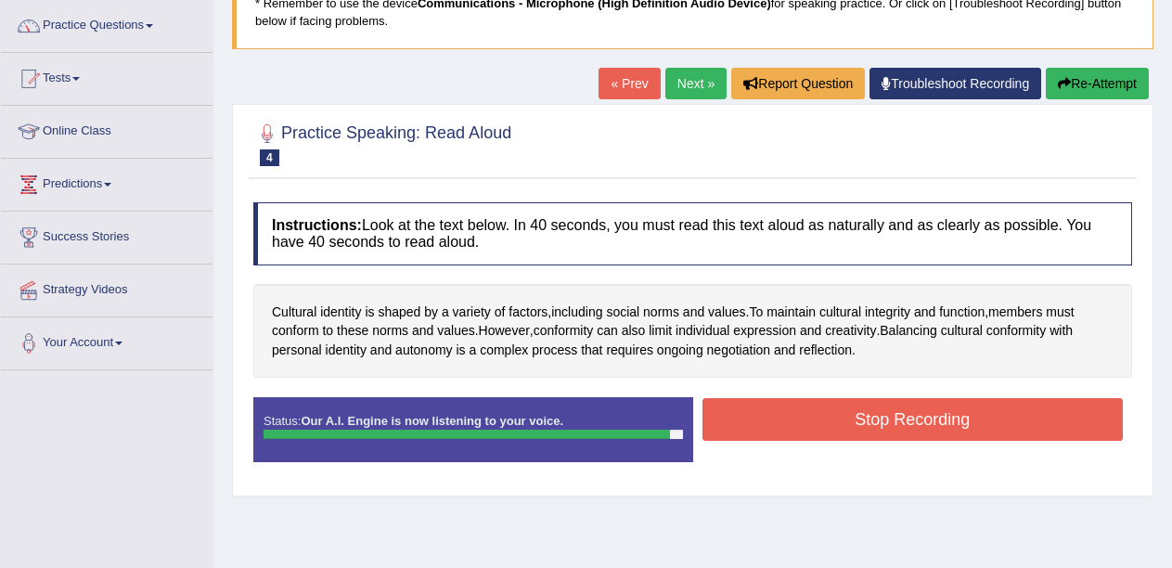
click at [943, 413] on button "Stop Recording" at bounding box center [912, 419] width 421 height 43
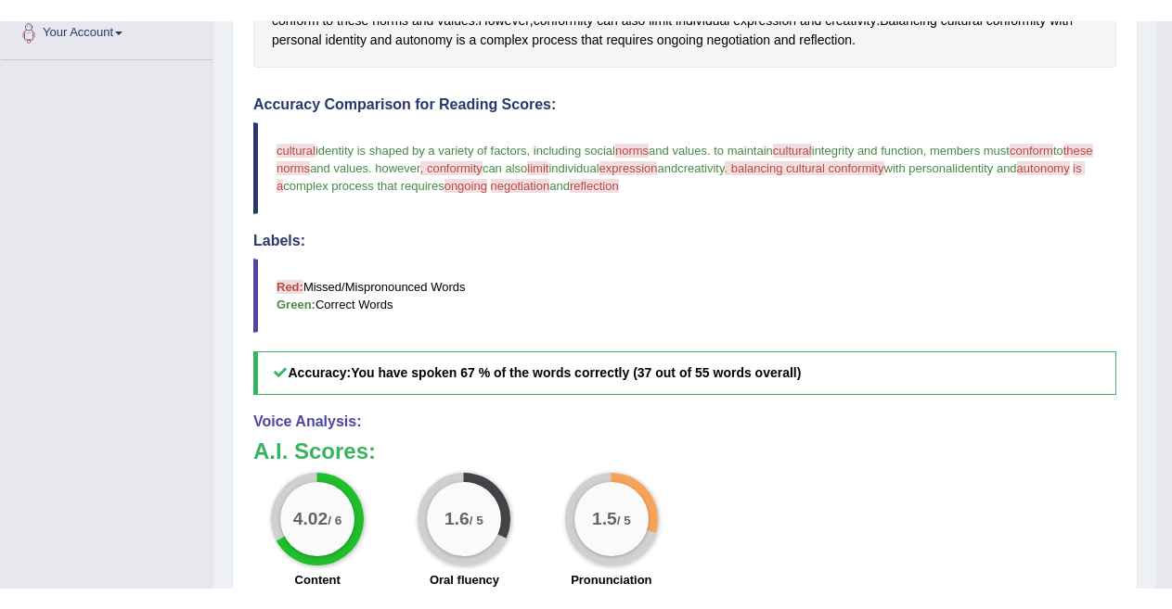
scroll to position [509, 0]
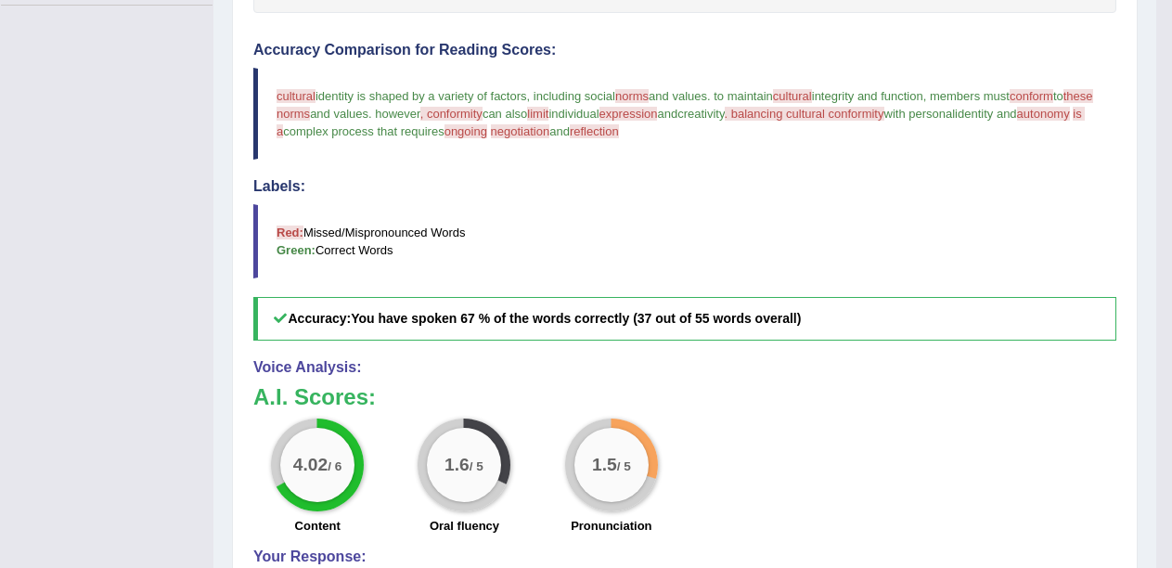
click at [469, 525] on label "Oral fluency" at bounding box center [464, 526] width 70 height 18
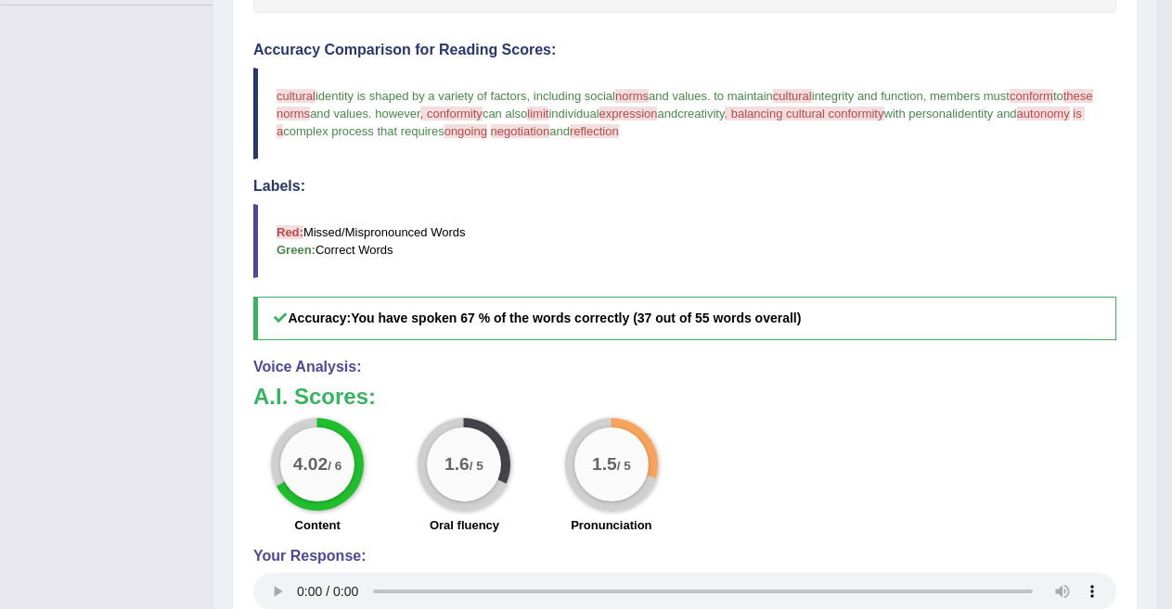
scroll to position [0, 0]
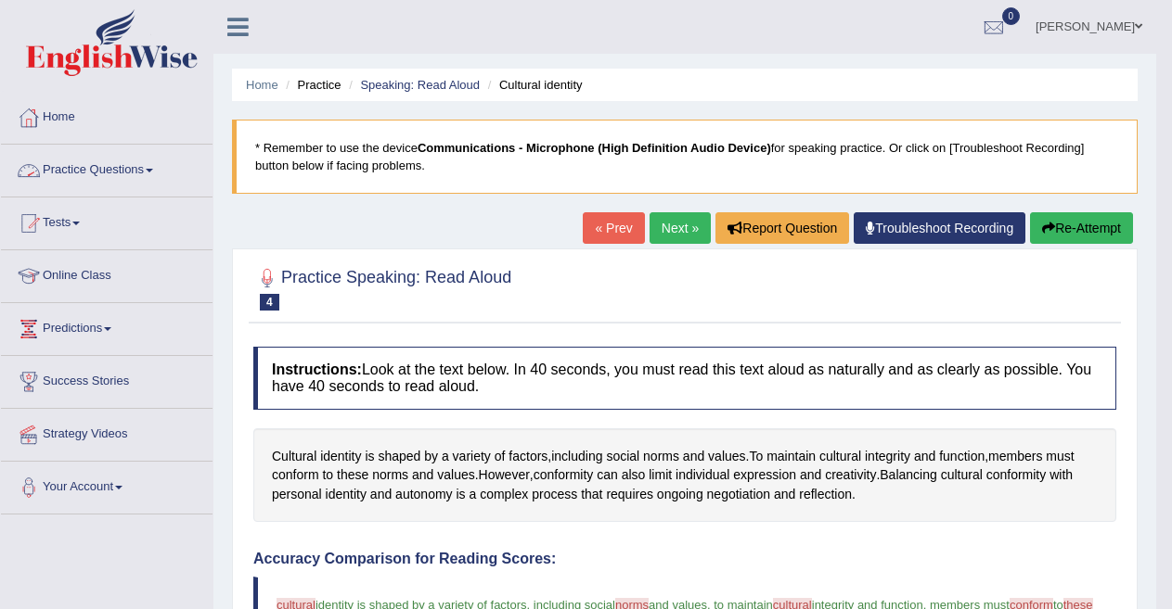
click at [131, 171] on link "Practice Questions" at bounding box center [106, 168] width 211 height 46
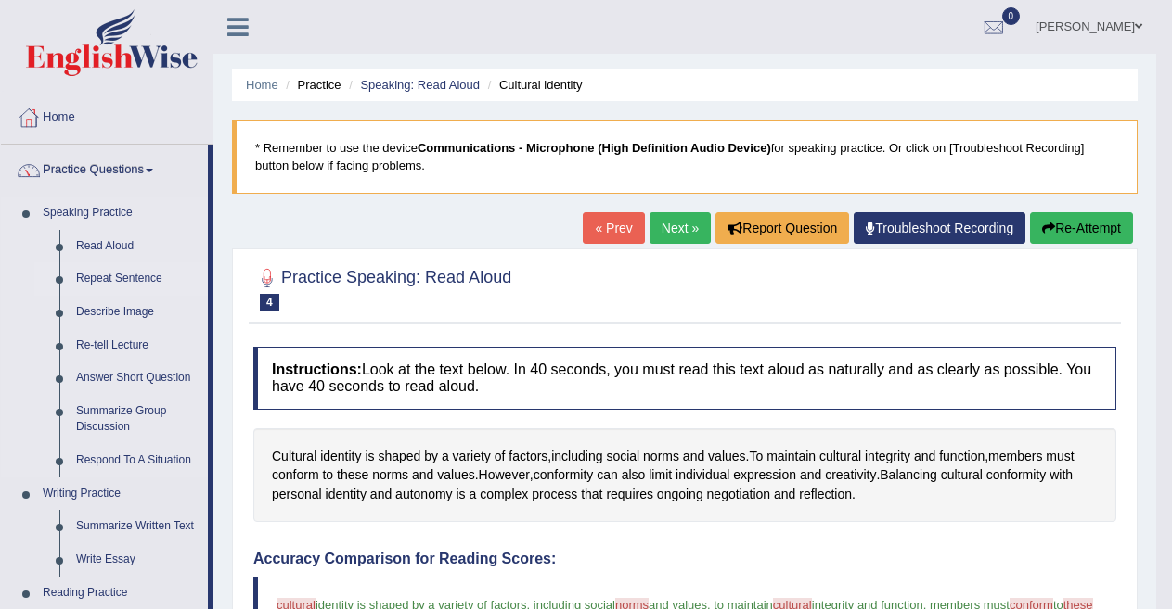
click at [129, 282] on link "Repeat Sentence" at bounding box center [138, 279] width 140 height 33
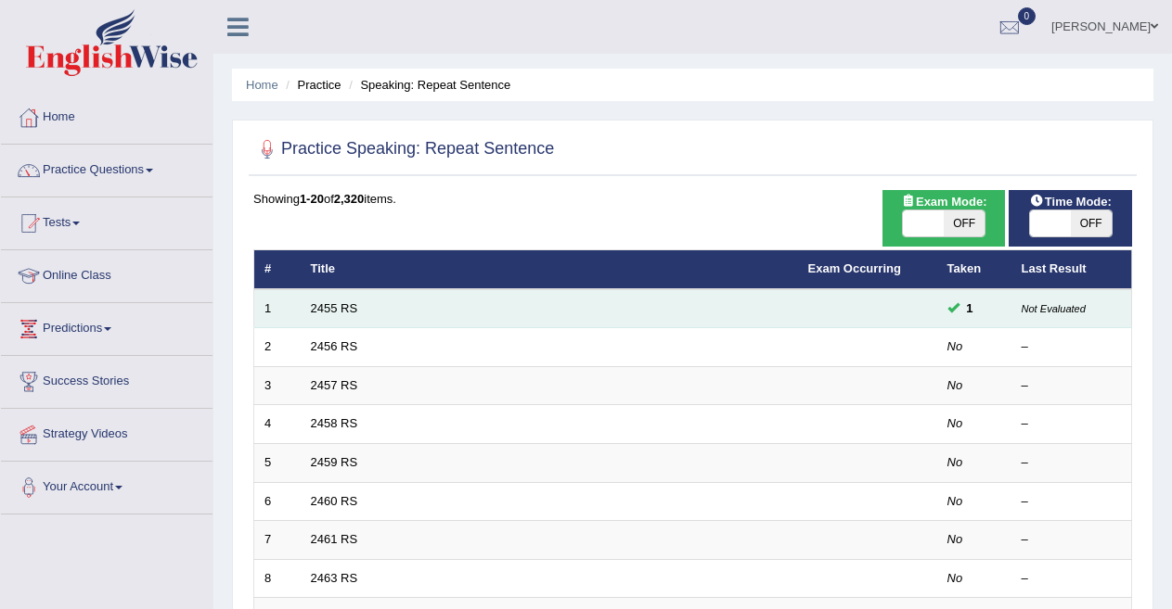
click at [327, 299] on td "2455 RS" at bounding box center [549, 308] width 497 height 39
click at [326, 313] on link "2455 RS" at bounding box center [334, 308] width 47 height 14
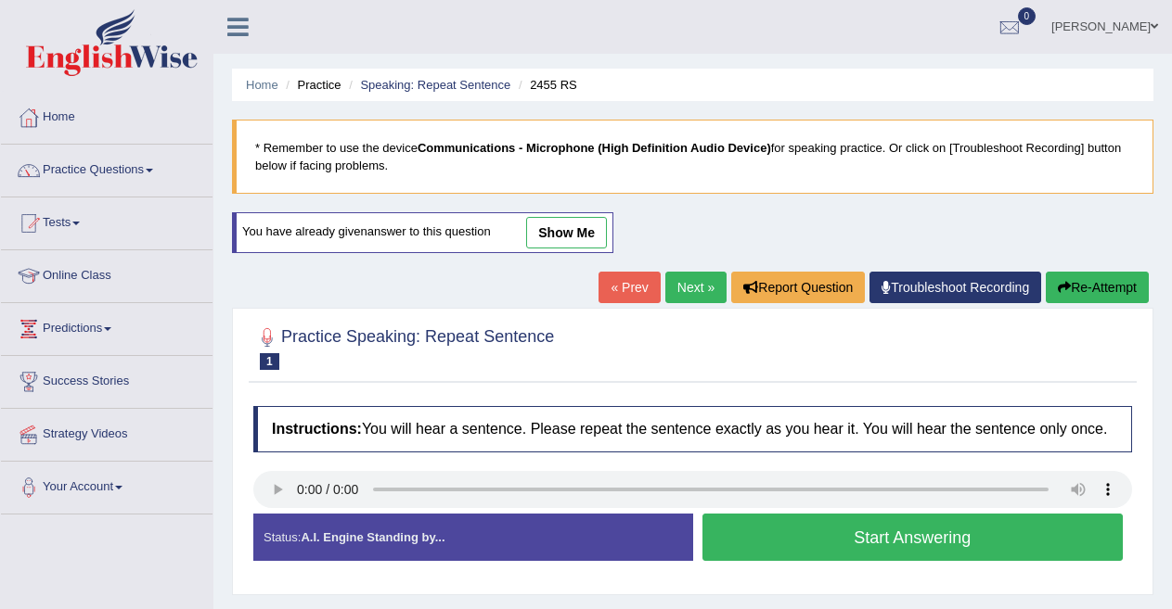
click at [799, 543] on button "Start Answering" at bounding box center [912, 537] width 421 height 47
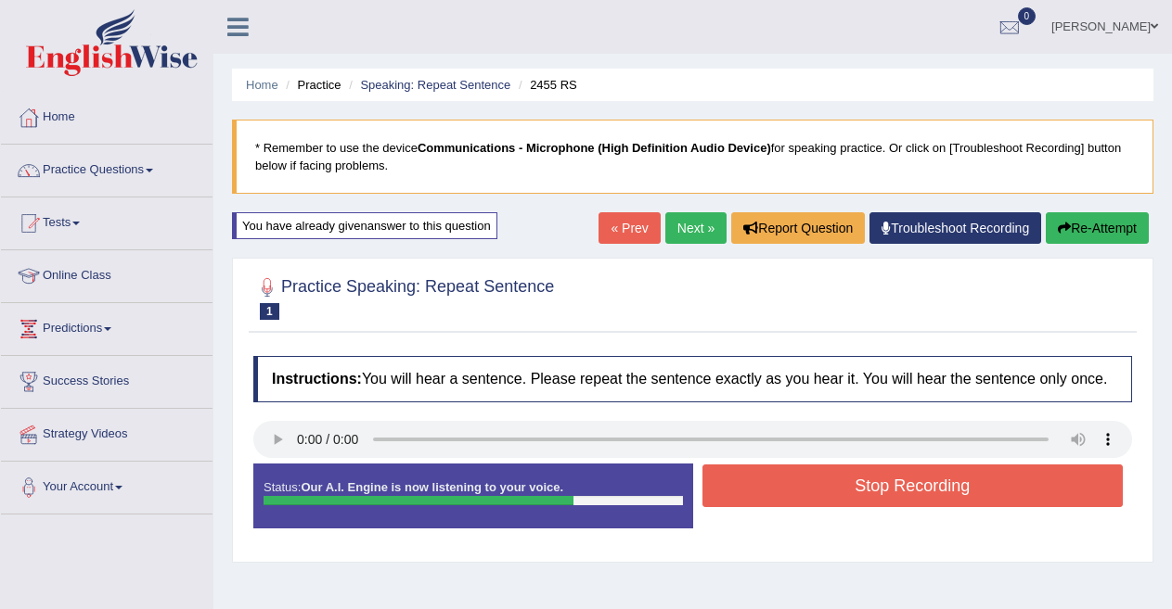
click at [827, 494] on button "Stop Recording" at bounding box center [912, 486] width 421 height 43
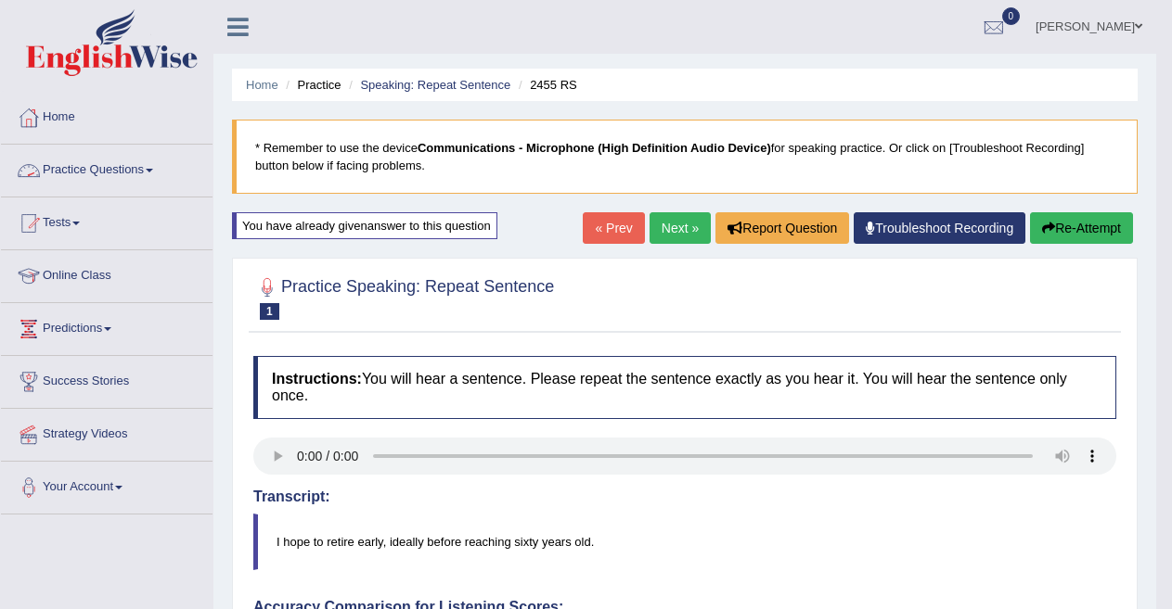
click at [141, 167] on link "Practice Questions" at bounding box center [106, 168] width 211 height 46
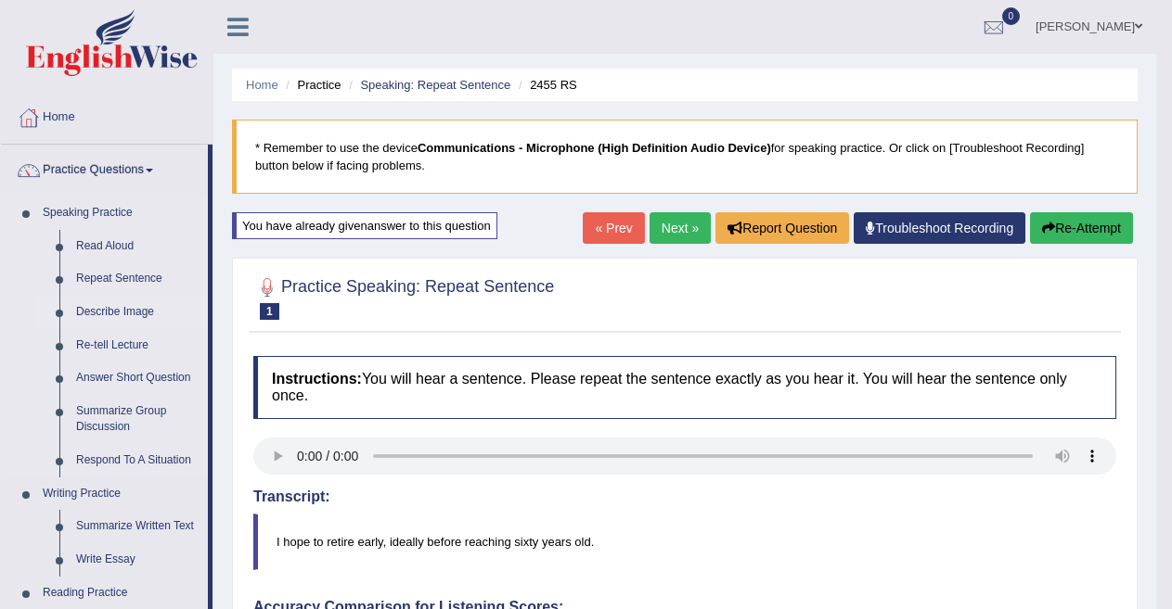
click at [118, 314] on link "Describe Image" at bounding box center [138, 312] width 140 height 33
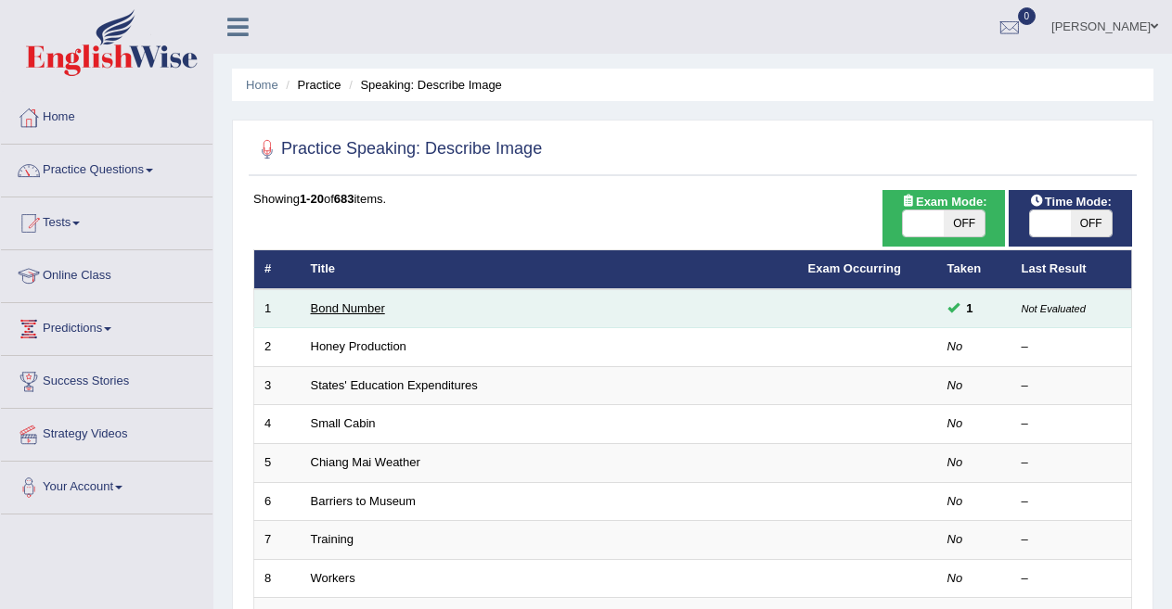
click at [344, 306] on link "Bond Number" at bounding box center [348, 308] width 74 height 14
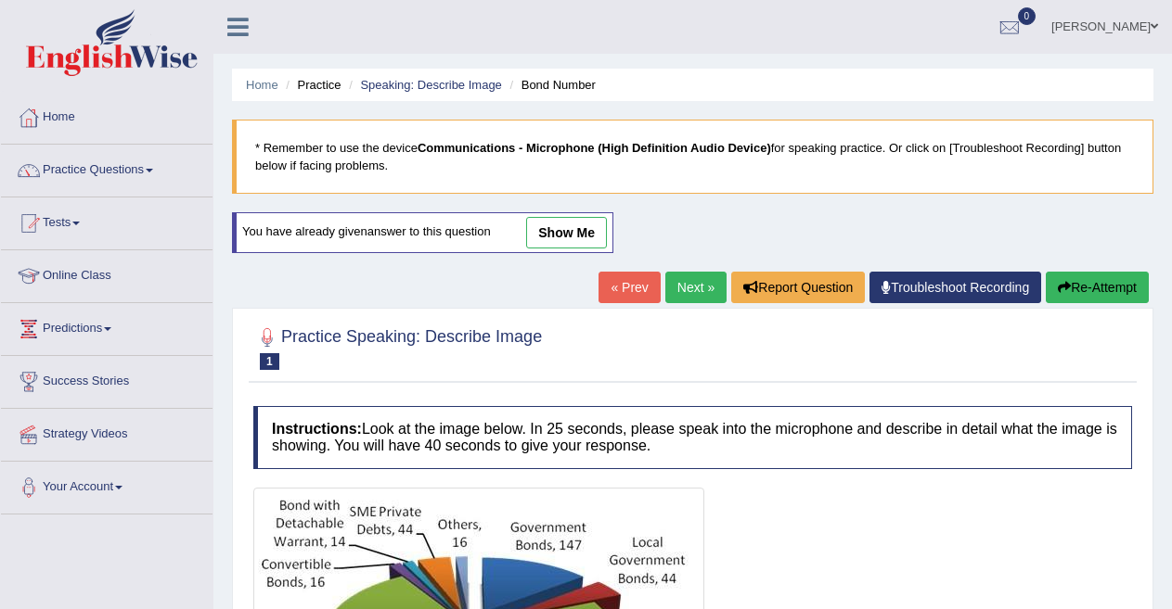
click at [739, 322] on div at bounding box center [692, 347] width 878 height 57
click at [696, 287] on link "Next »" at bounding box center [695, 288] width 61 height 32
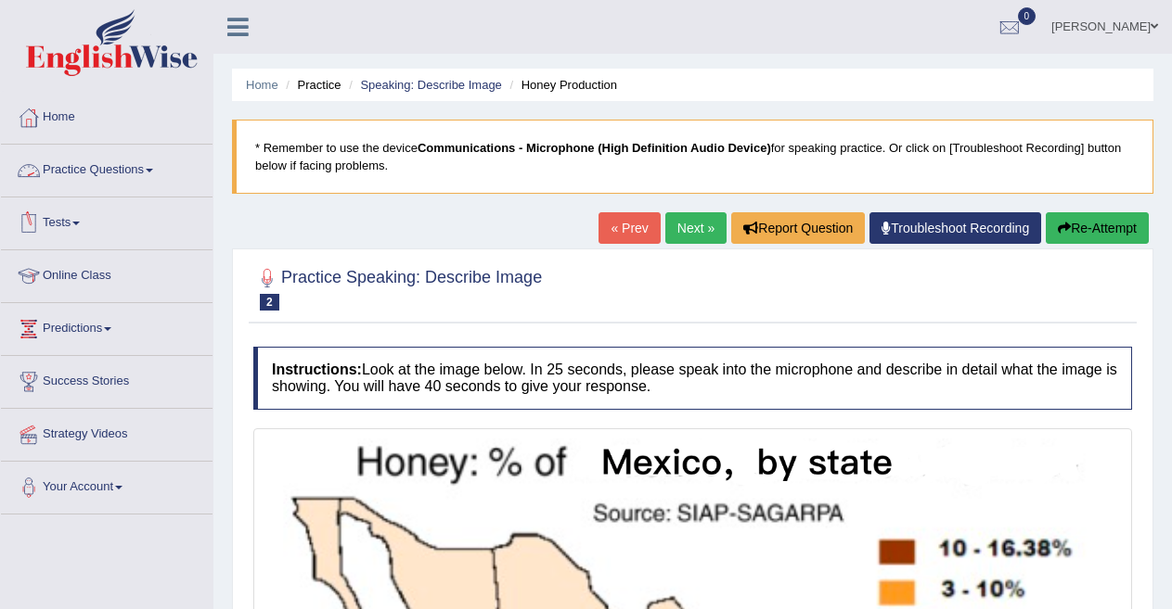
click at [111, 173] on link "Practice Questions" at bounding box center [106, 168] width 211 height 46
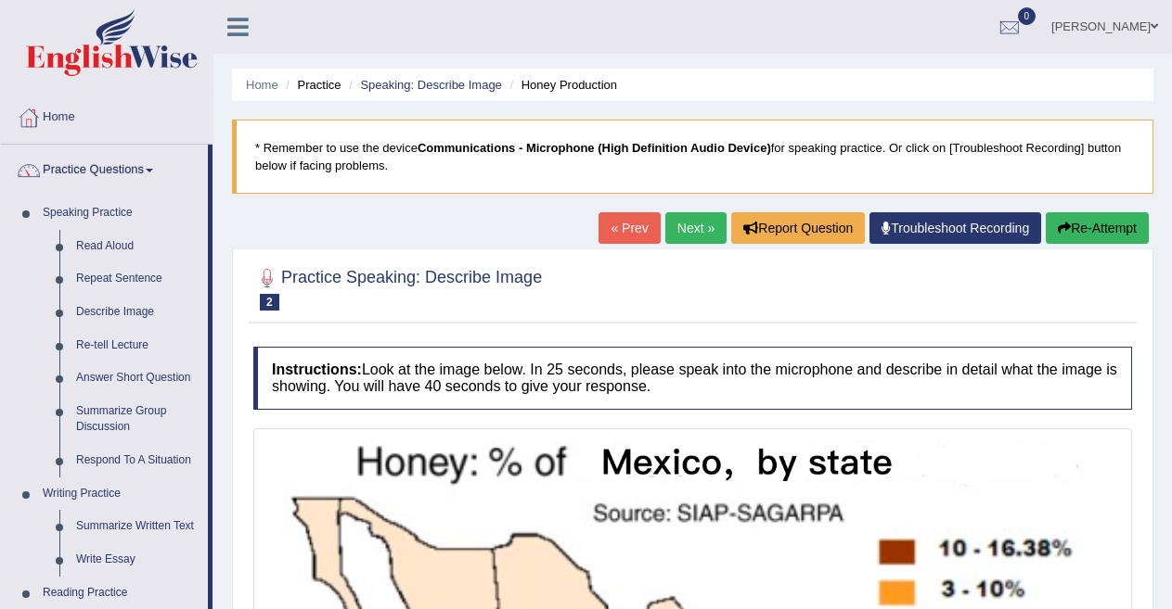
drag, startPoint x: 208, startPoint y: 204, endPoint x: 212, endPoint y: 226, distance: 22.7
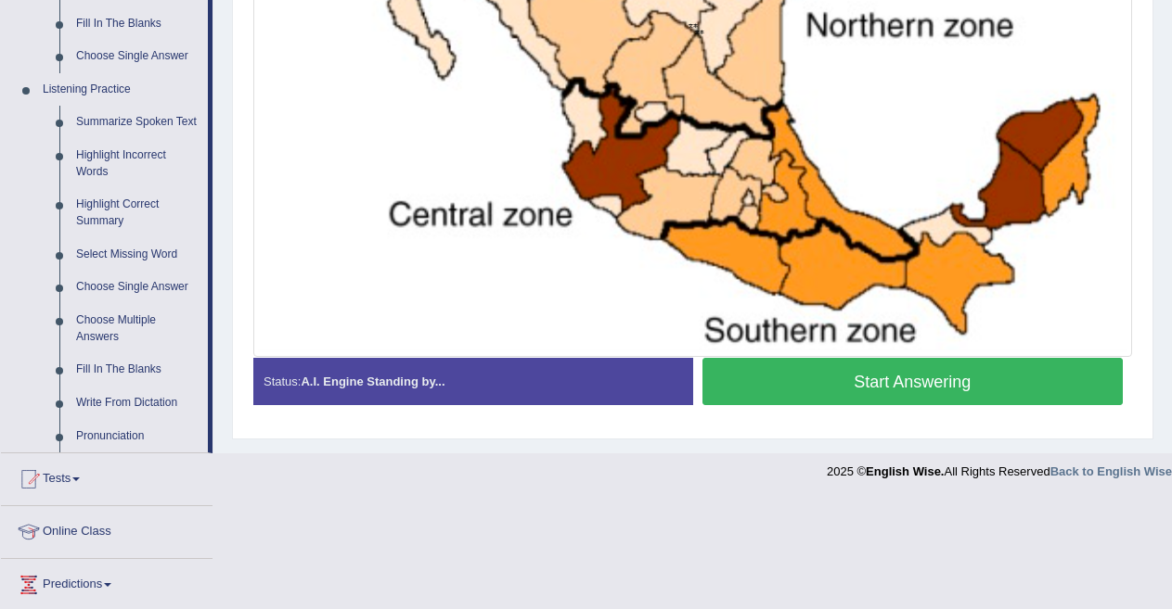
scroll to position [723, 0]
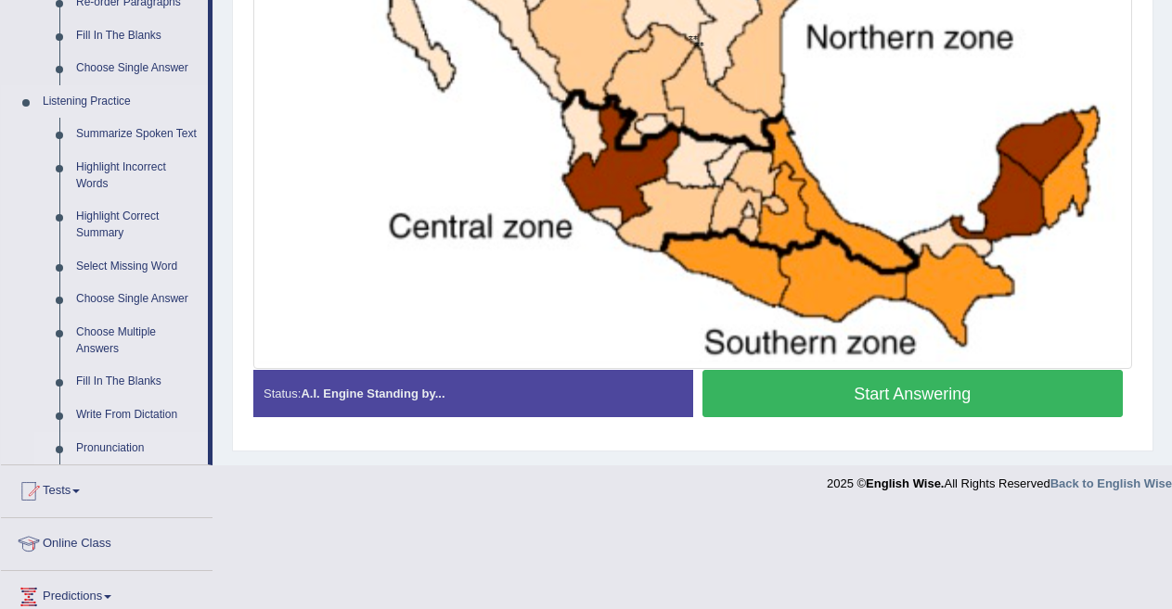
click at [124, 444] on link "Pronunciation" at bounding box center [138, 448] width 140 height 33
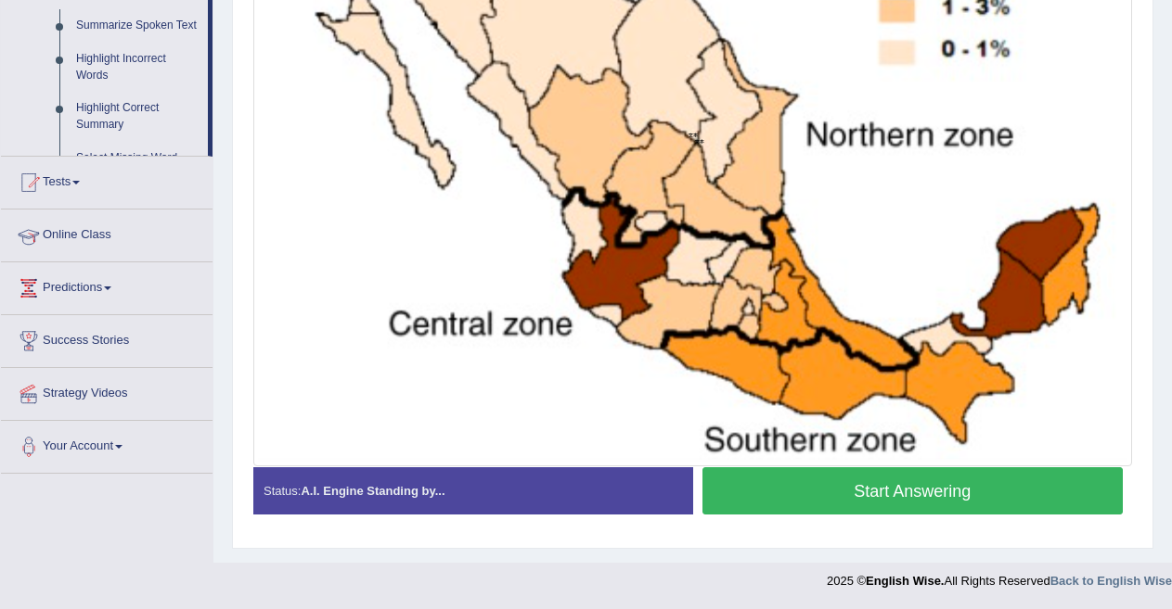
scroll to position [251, 0]
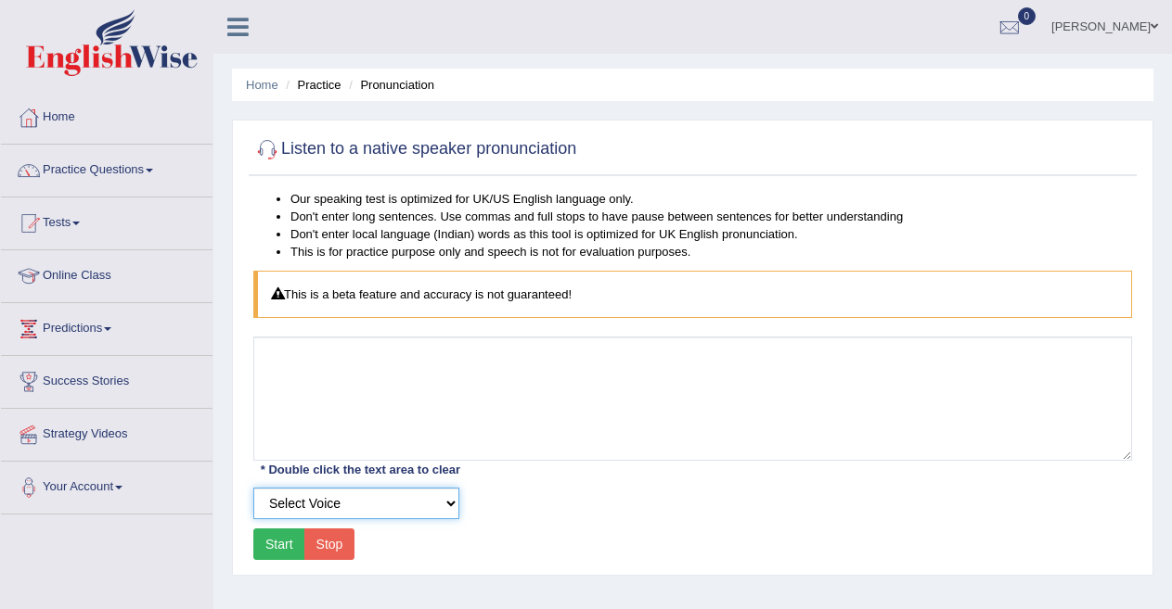
click at [452, 503] on select "Select Voice" at bounding box center [356, 504] width 206 height 32
click at [433, 506] on select "Select Voice" at bounding box center [356, 504] width 206 height 32
click at [253, 488] on select "Select Voice" at bounding box center [356, 504] width 206 height 32
click at [283, 543] on button "Start" at bounding box center [279, 545] width 52 height 32
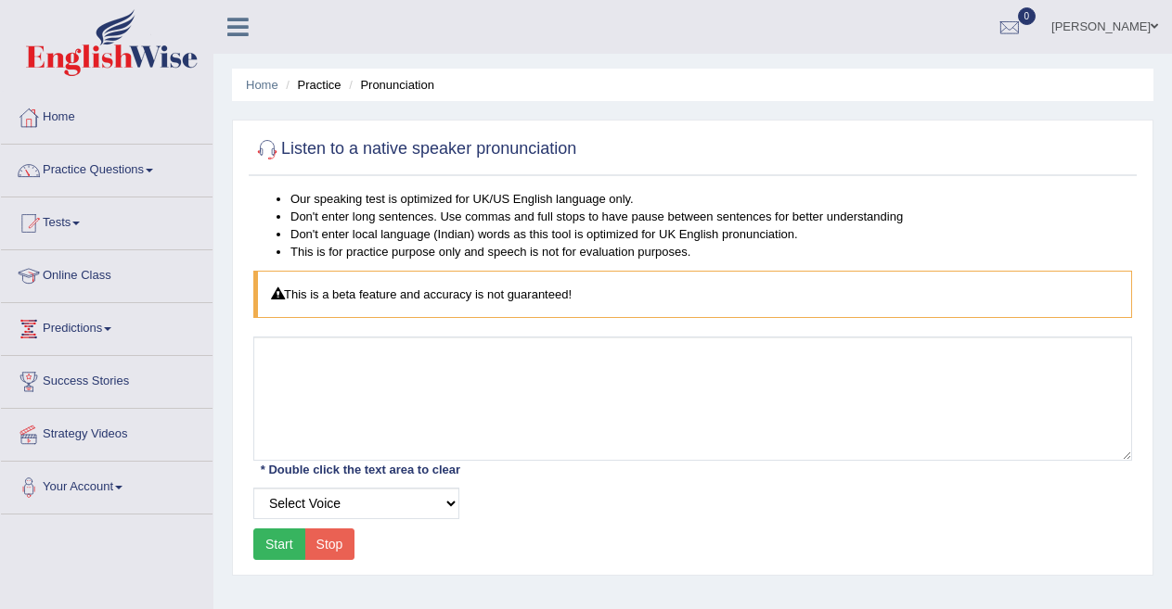
click at [287, 539] on button "Start" at bounding box center [279, 545] width 52 height 32
click at [340, 497] on select "Select Voice" at bounding box center [356, 504] width 206 height 32
click at [98, 167] on link "Practice Questions" at bounding box center [106, 168] width 211 height 46
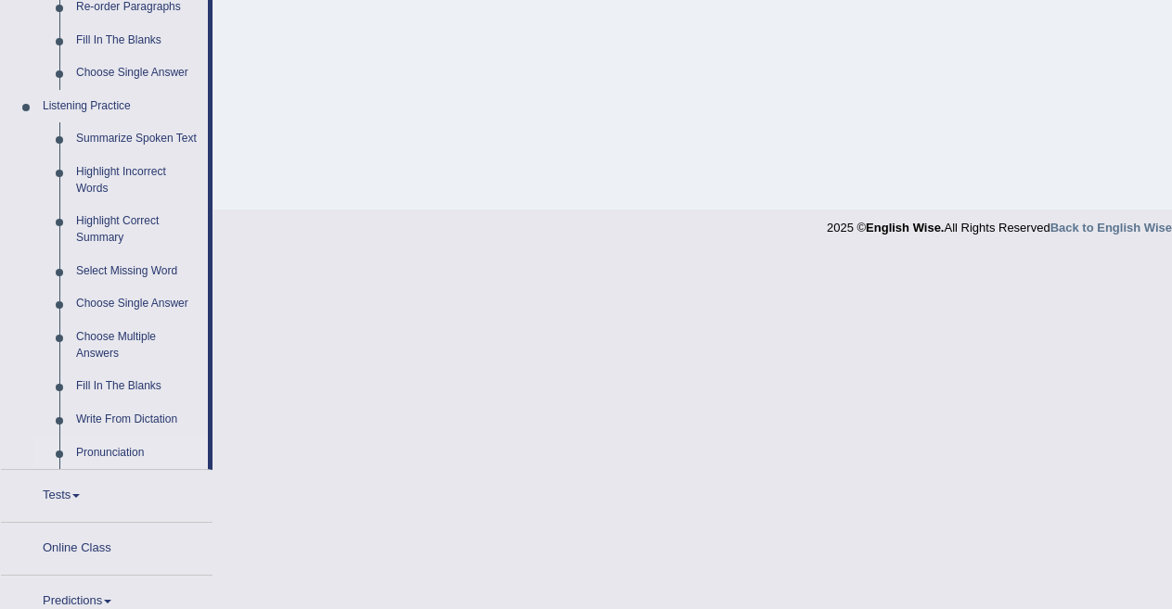
scroll to position [725, 0]
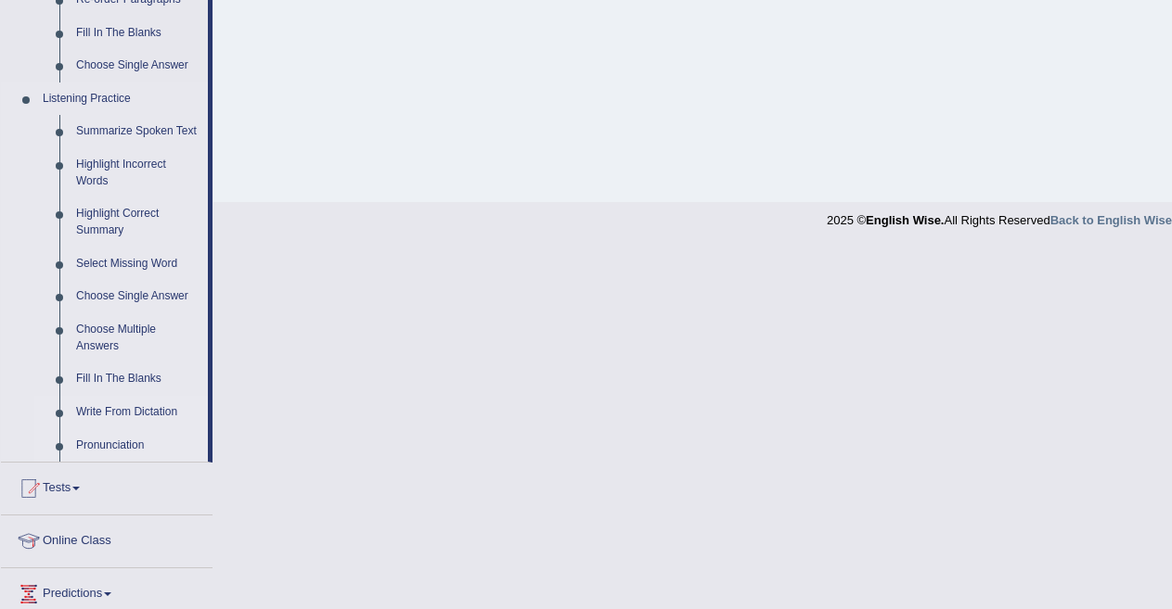
click at [119, 416] on link "Write From Dictation" at bounding box center [138, 412] width 140 height 33
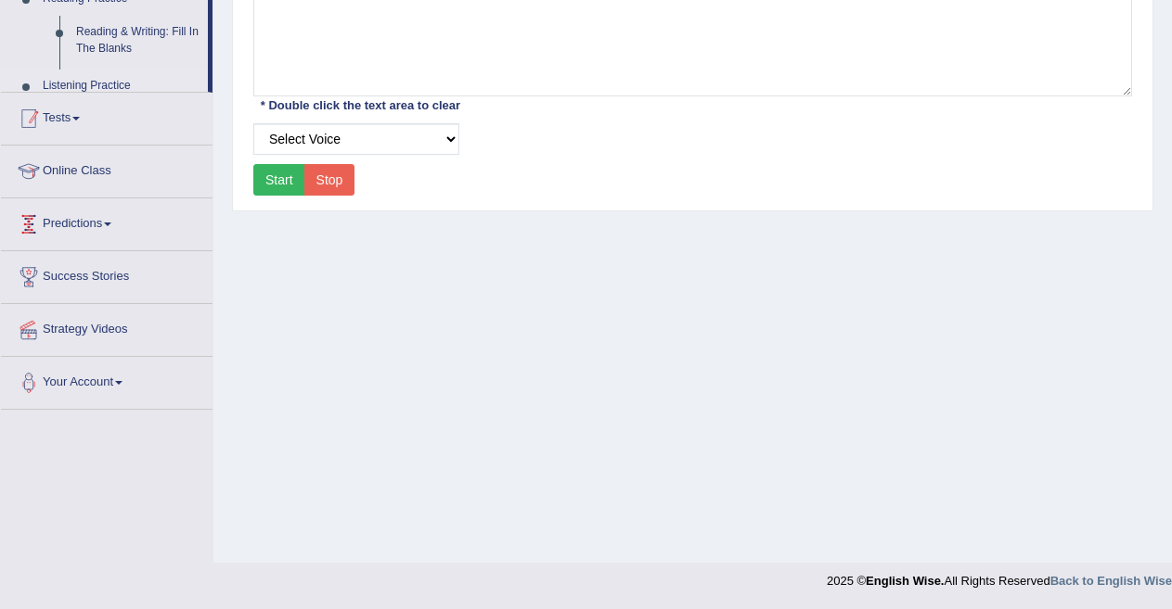
scroll to position [365, 0]
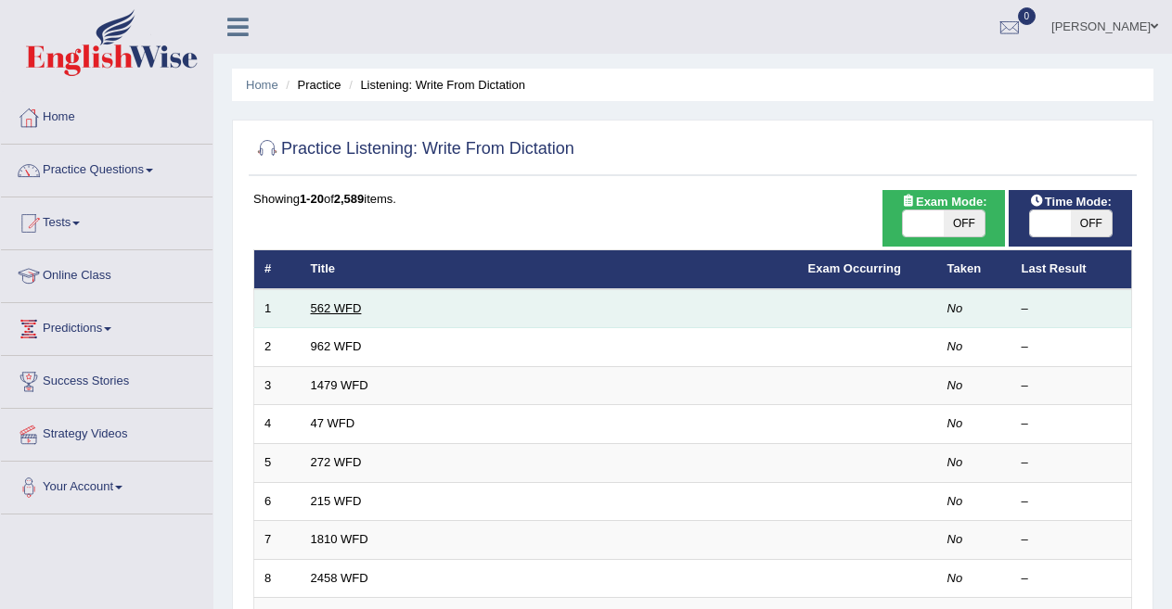
click at [335, 301] on link "562 WFD" at bounding box center [336, 308] width 51 height 14
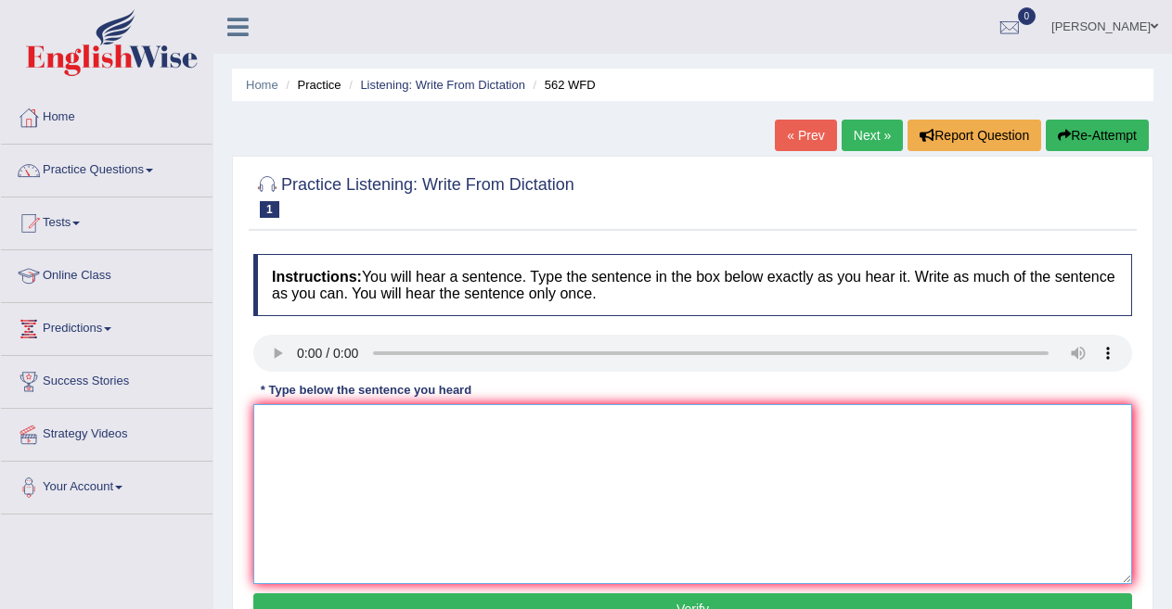
click at [358, 492] on textarea at bounding box center [692, 494] width 878 height 180
type textarea "t"
click at [358, 493] on textarea "T" at bounding box center [692, 494] width 878 height 180
click at [403, 439] on textarea "The gap between the" at bounding box center [692, 494] width 878 height 180
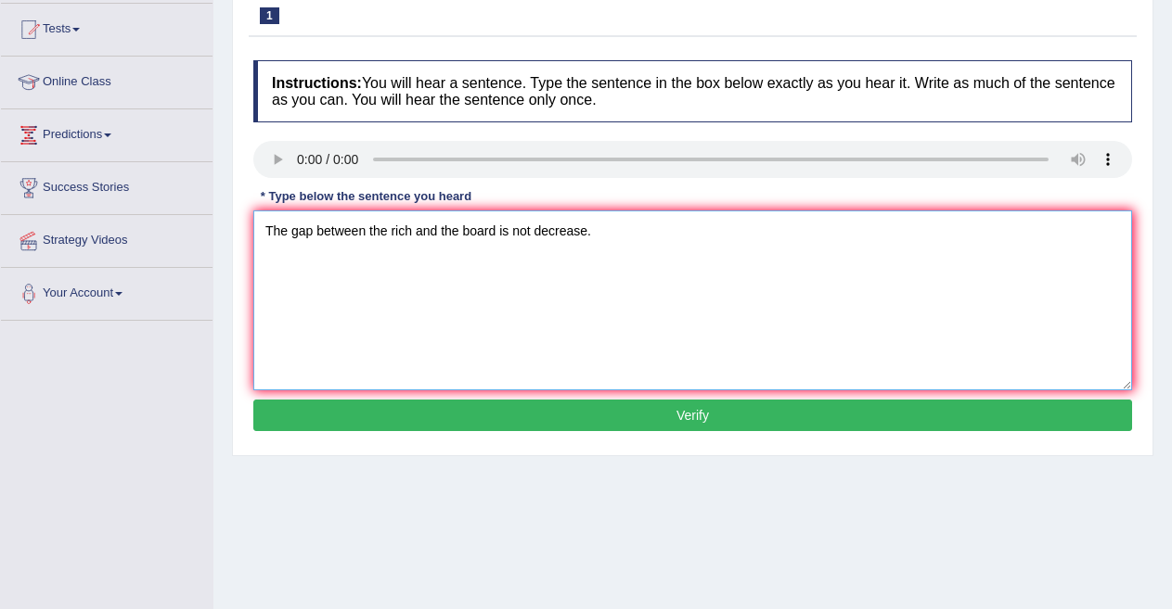
scroll to position [199, 0]
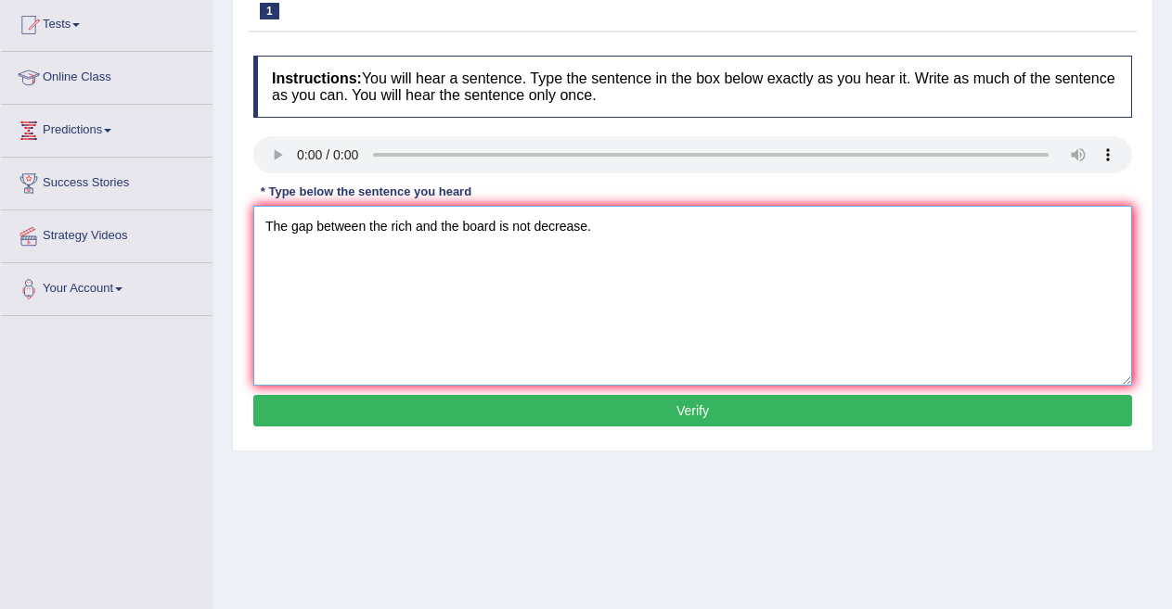
type textarea "The gap between the rich and the board is not decrease."
click at [697, 412] on button "Verify" at bounding box center [692, 411] width 878 height 32
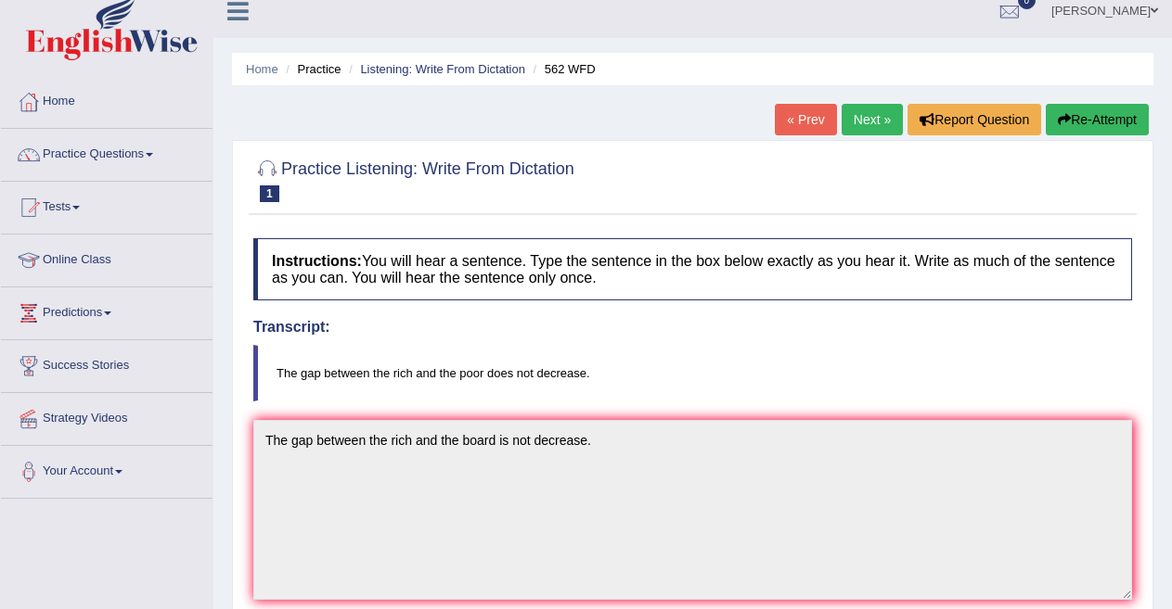
scroll to position [0, 0]
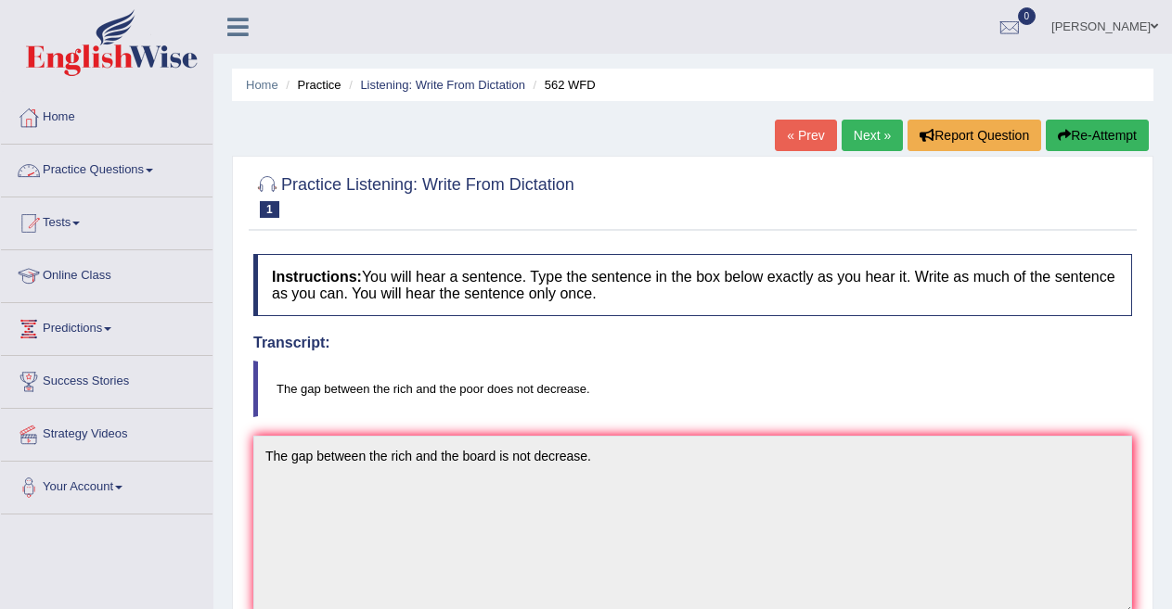
click at [151, 168] on link "Practice Questions" at bounding box center [106, 168] width 211 height 46
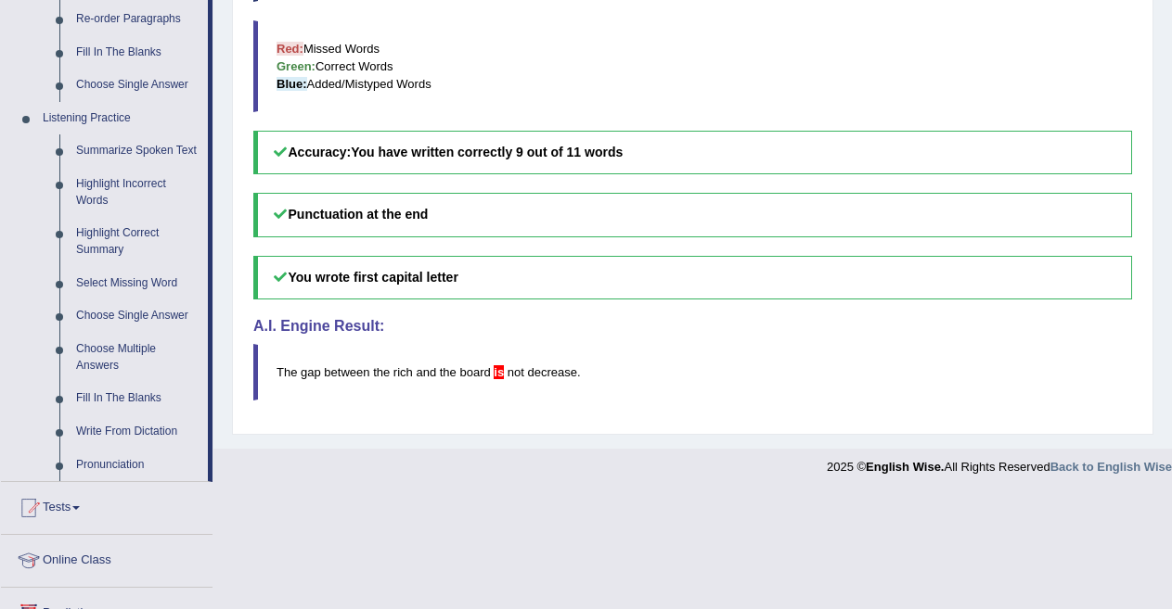
scroll to position [709, 0]
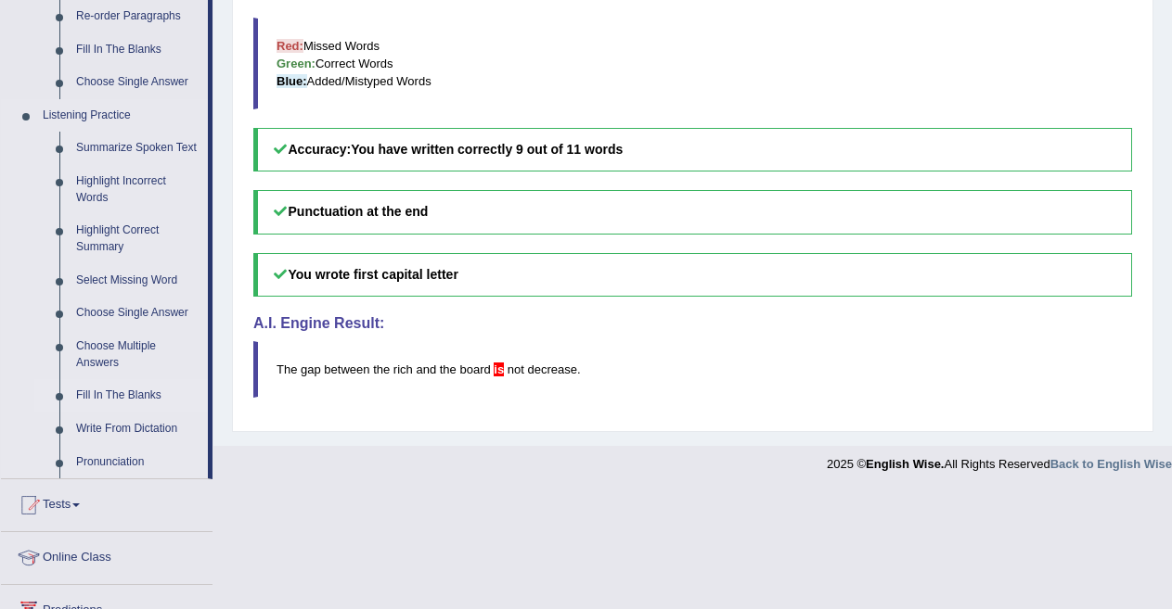
click at [143, 394] on link "Fill In The Blanks" at bounding box center [138, 395] width 140 height 33
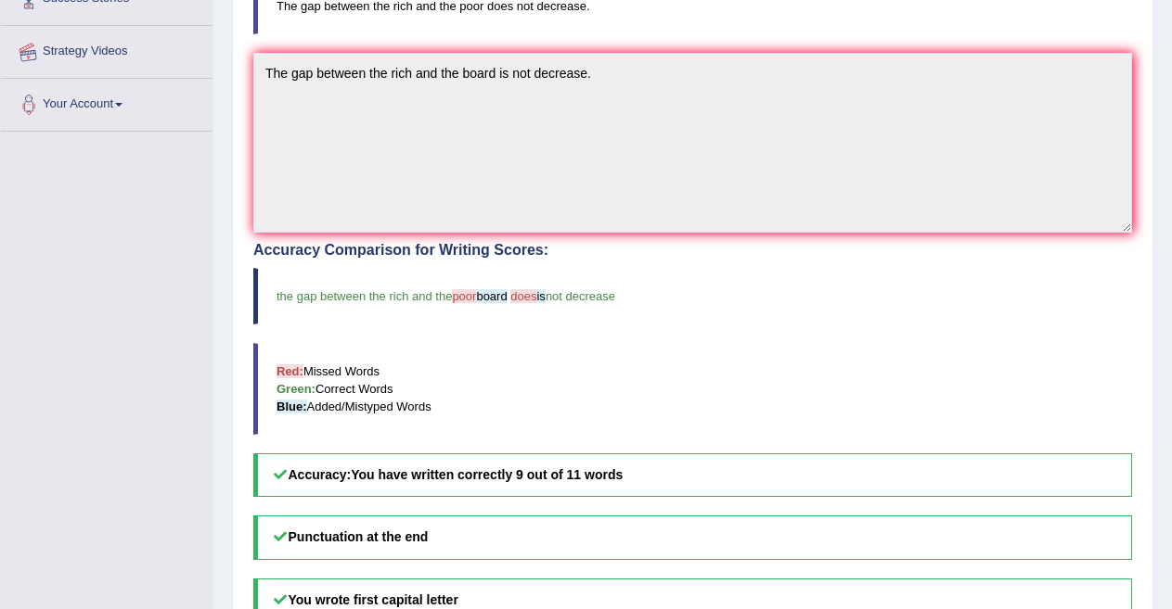
scroll to position [284, 0]
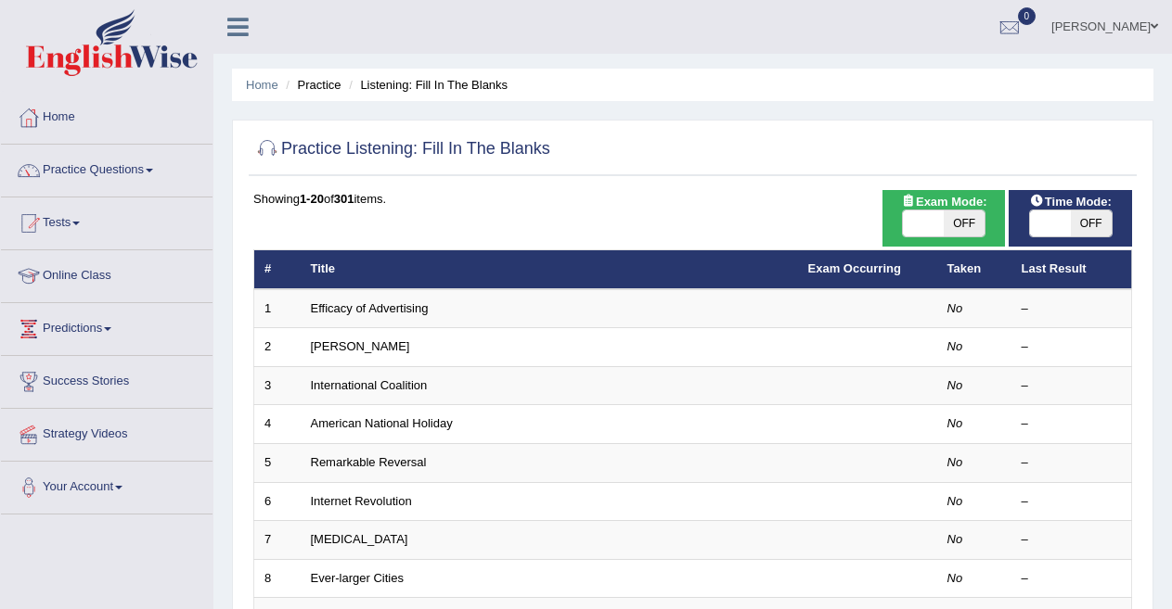
click at [373, 310] on link "Efficacy of Advertising" at bounding box center [370, 308] width 118 height 14
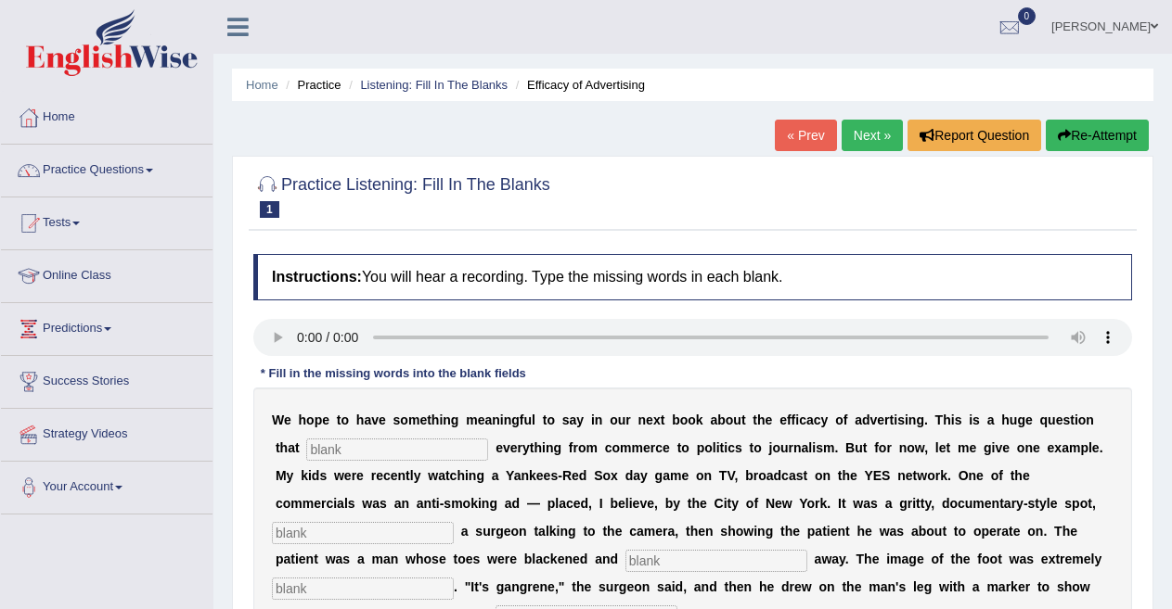
click at [927, 186] on div at bounding box center [692, 195] width 878 height 57
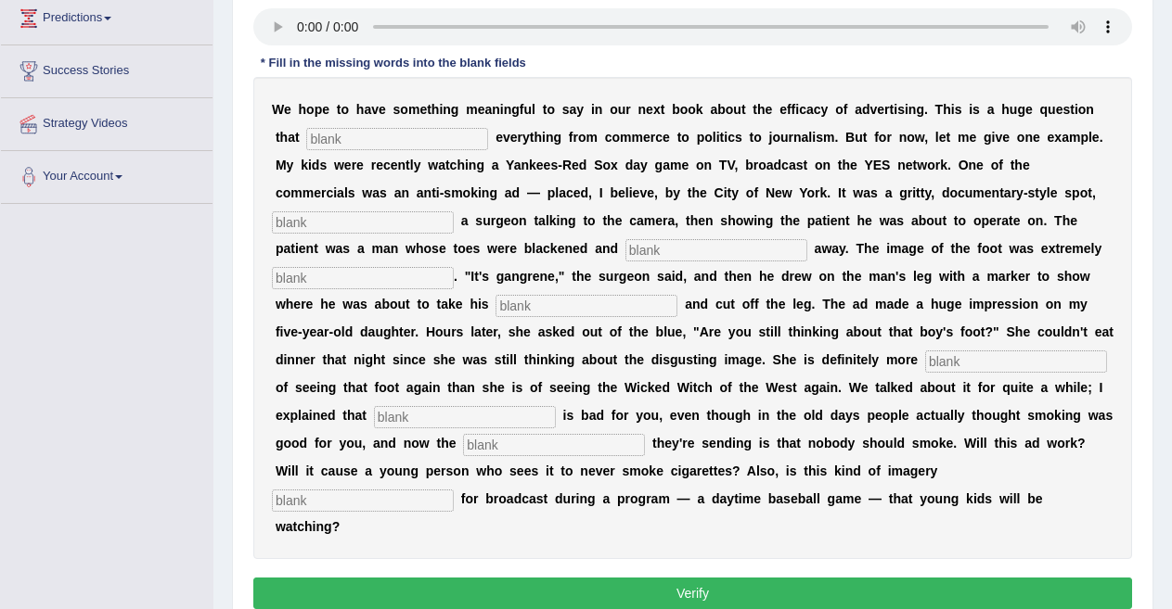
scroll to position [314, 0]
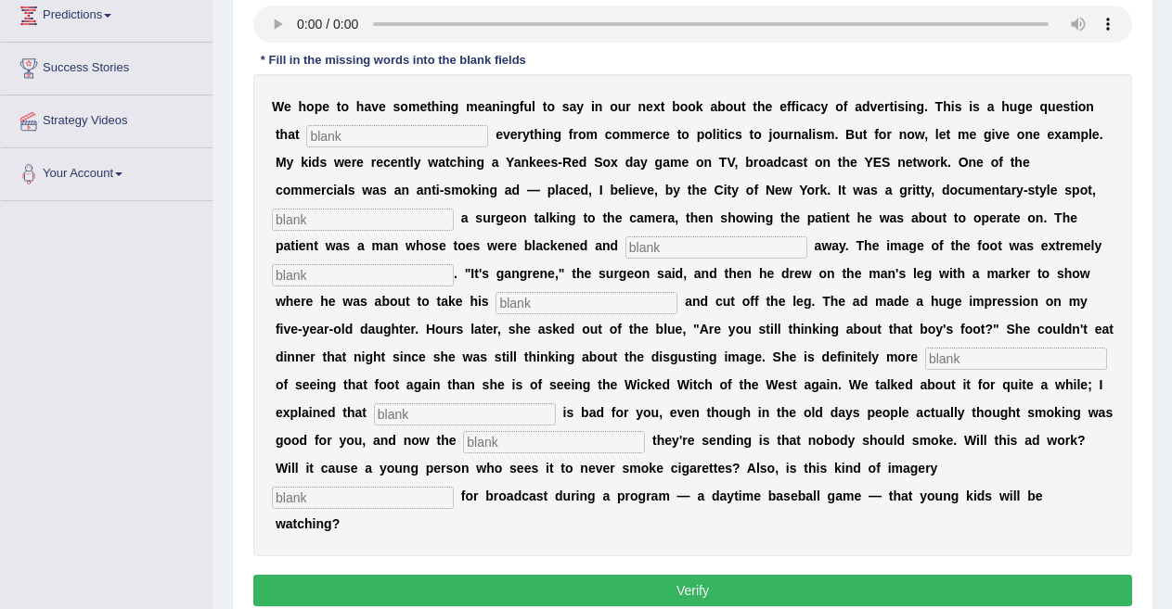
click at [477, 138] on input "text" at bounding box center [397, 136] width 182 height 22
click at [330, 99] on b at bounding box center [332, 106] width 7 height 15
click at [334, 143] on input "text" at bounding box center [397, 136] width 182 height 22
click at [334, 133] on input "text" at bounding box center [397, 136] width 182 height 22
type input "impact"
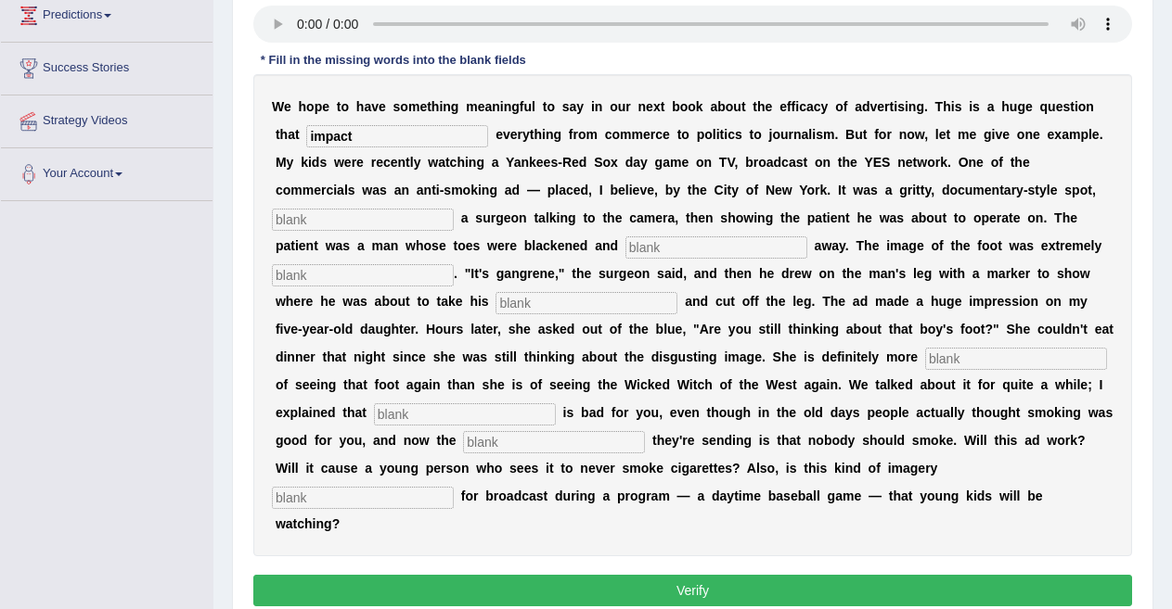
click at [363, 136] on input "impact" at bounding box center [397, 136] width 182 height 22
type input "impacts"
click at [355, 214] on input "text" at bounding box center [363, 220] width 182 height 22
type input "futuring"
click at [661, 243] on input "text" at bounding box center [716, 248] width 182 height 22
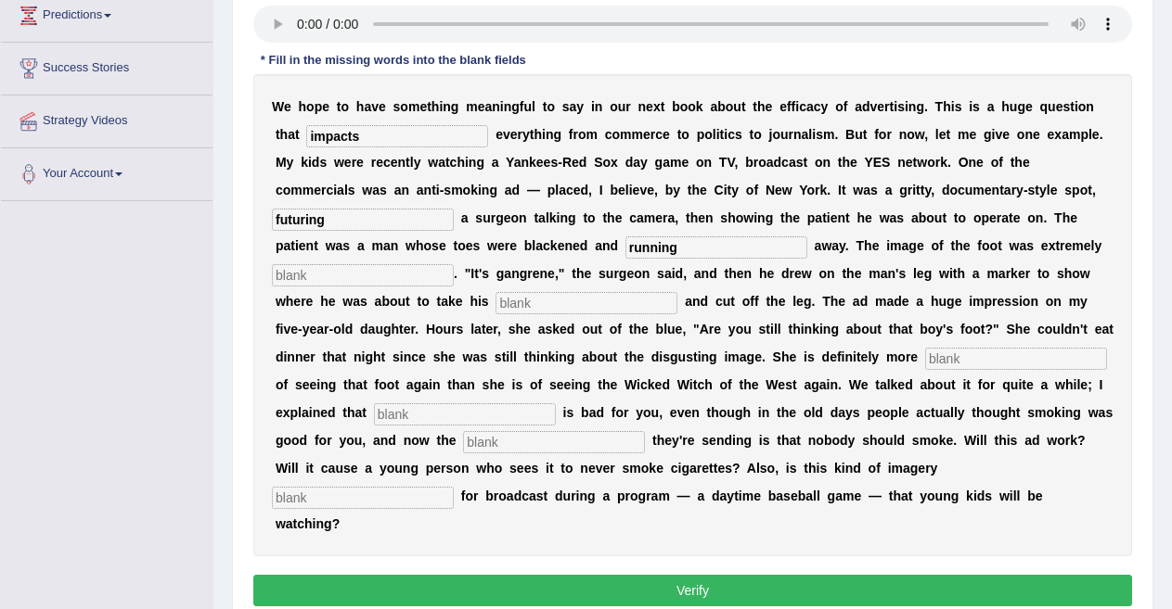
type input "running"
click at [531, 306] on input "text" at bounding box center [586, 303] width 182 height 22
type input "haksaw"
click at [963, 361] on input "text" at bounding box center [1016, 359] width 182 height 22
type input "scared"
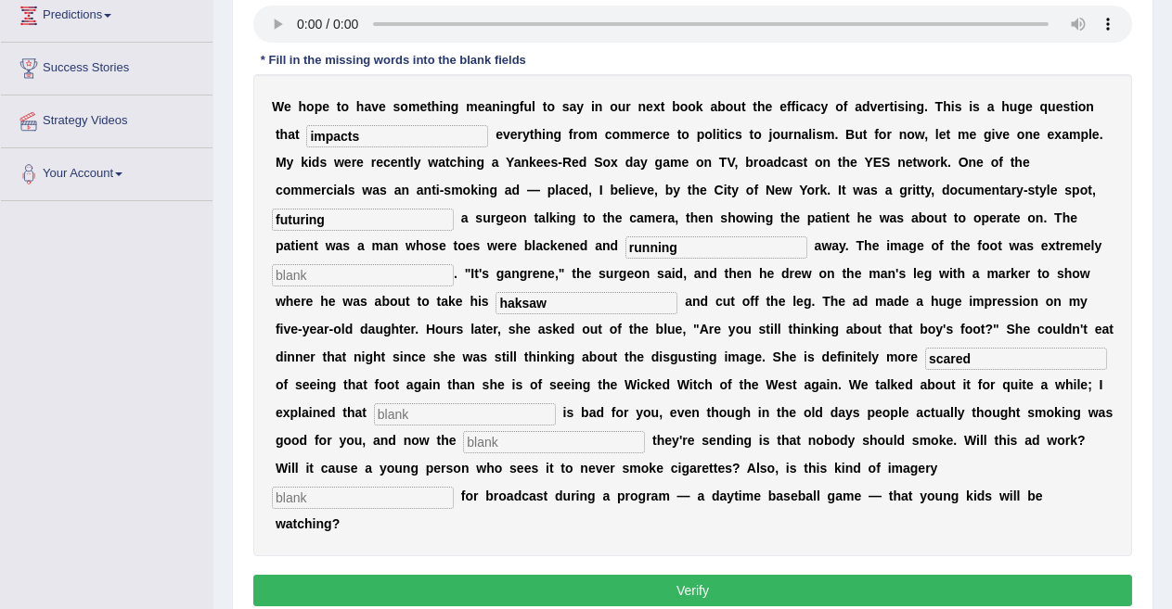
click at [465, 407] on input "text" at bounding box center [465, 414] width 182 height 22
type input "smoking"
click at [563, 447] on input "text" at bounding box center [554, 442] width 182 height 22
type input "message"
click at [399, 503] on input "text" at bounding box center [363, 498] width 182 height 22
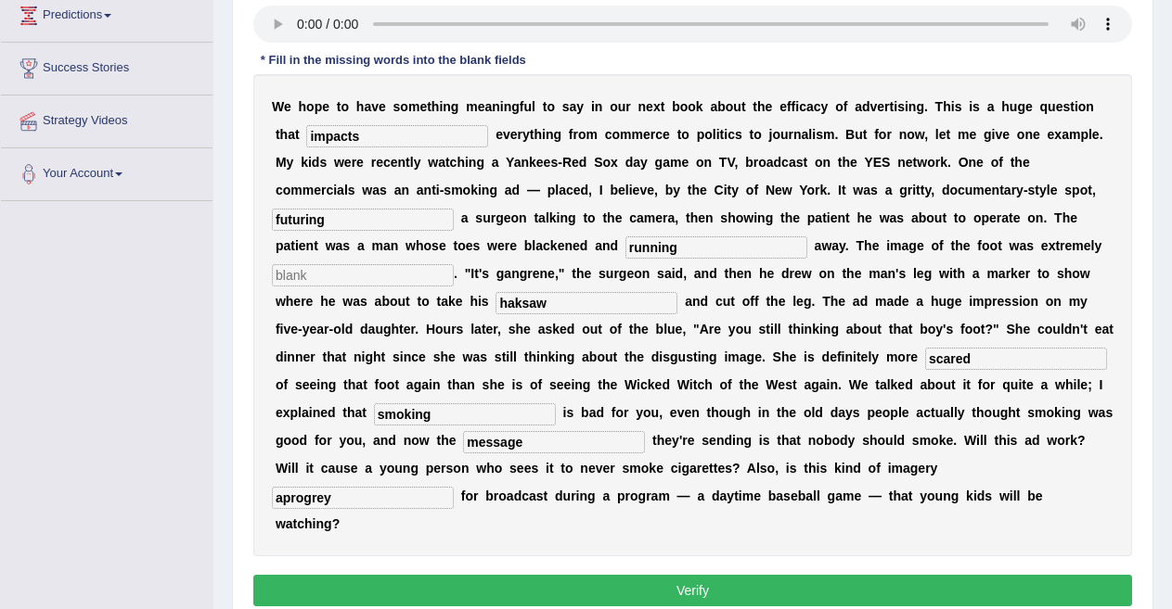
type input "aprogrey"
click at [523, 304] on input "haksaw" at bounding box center [586, 303] width 182 height 22
click at [658, 584] on button "Verify" at bounding box center [692, 591] width 878 height 32
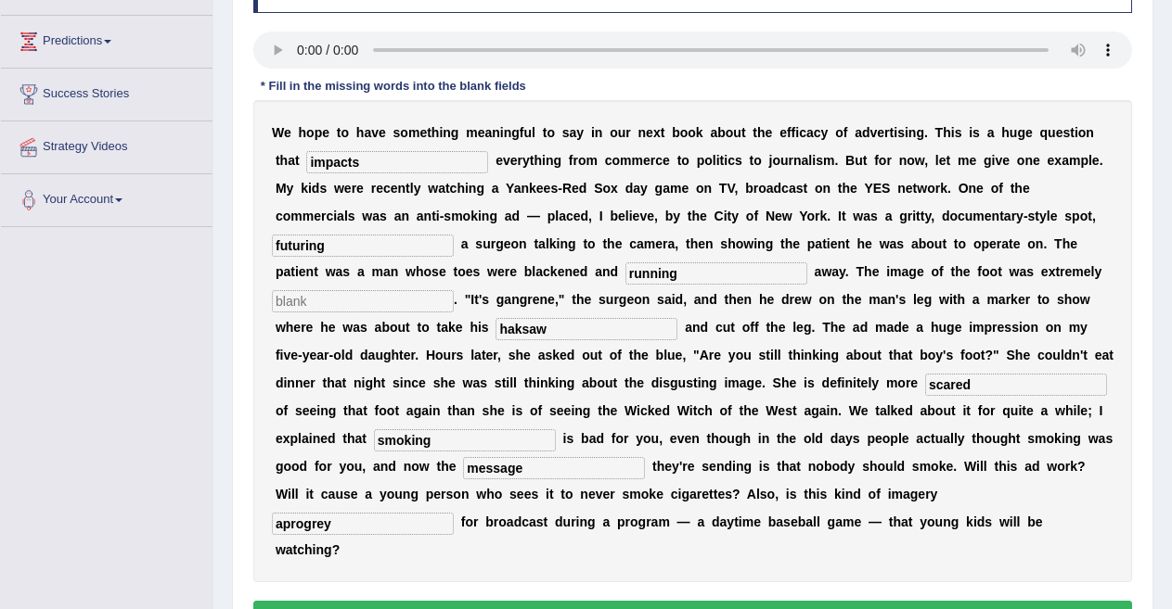
scroll to position [315, 0]
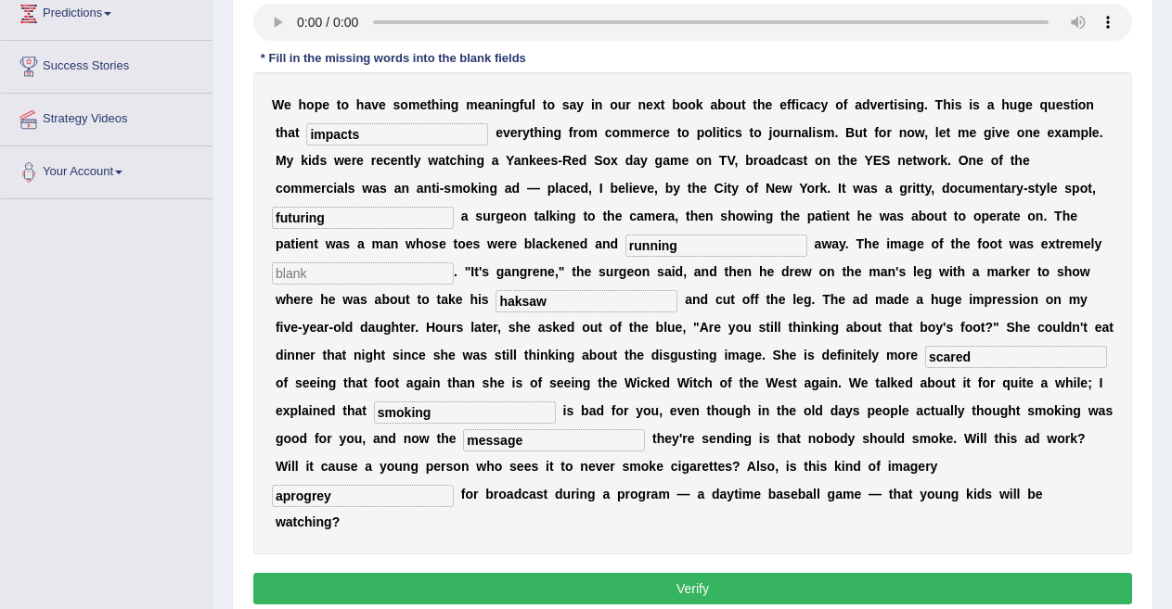
click at [506, 520] on div "W e h o p e t o h a v e s o m e t h i n g m e a n i n g f u l t o s a y i n o u…" at bounding box center [692, 313] width 878 height 482
click at [688, 588] on button "Verify" at bounding box center [692, 589] width 878 height 32
click at [390, 269] on input "text" at bounding box center [363, 274] width 182 height 22
type input "go"
click at [671, 582] on button "Verify" at bounding box center [692, 589] width 878 height 32
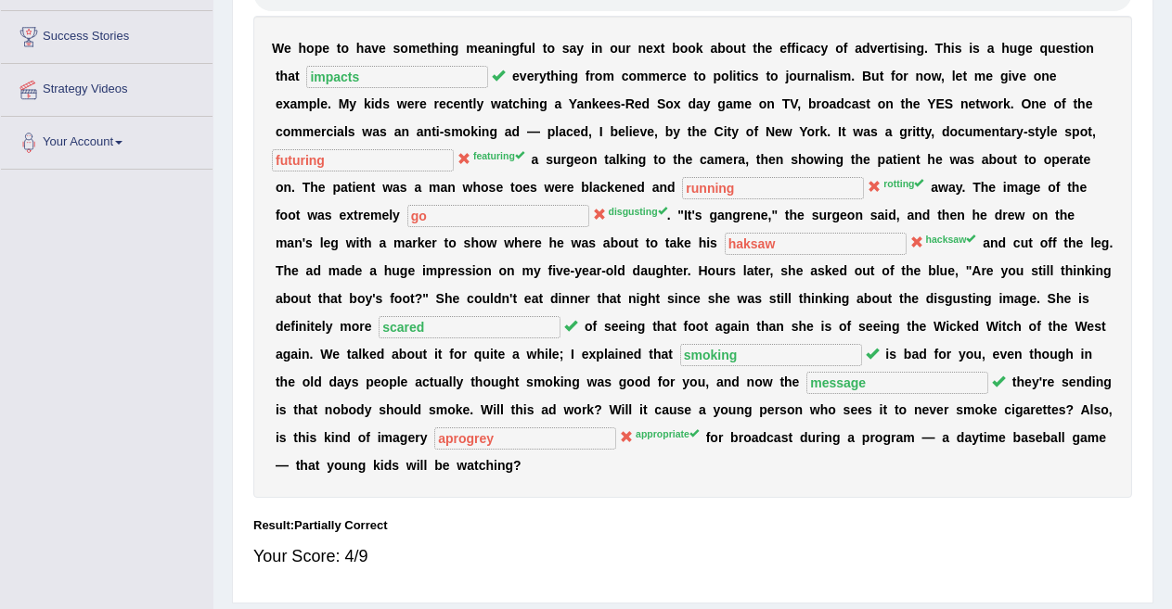
scroll to position [343, 0]
